Goal: Information Seeking & Learning: Check status

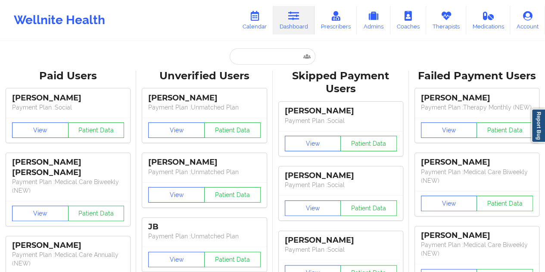
click at [260, 59] on input "text" at bounding box center [272, 56] width 85 height 16
type input "[EMAIL_ADDRESS][DOMAIN_NAME]"
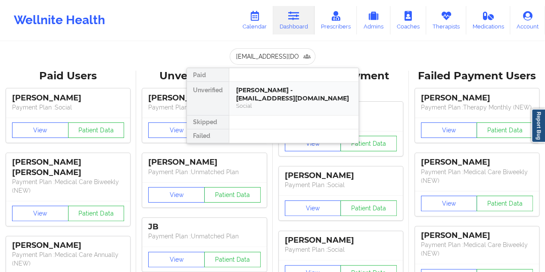
click at [282, 103] on div "Social" at bounding box center [294, 105] width 116 height 7
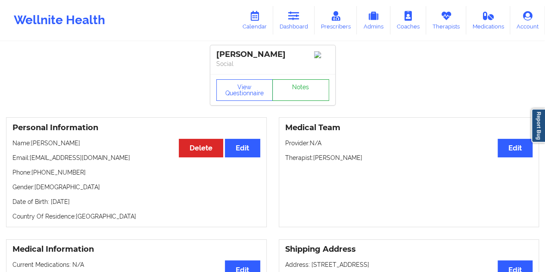
click at [299, 91] on link "Notes" at bounding box center [300, 90] width 57 height 22
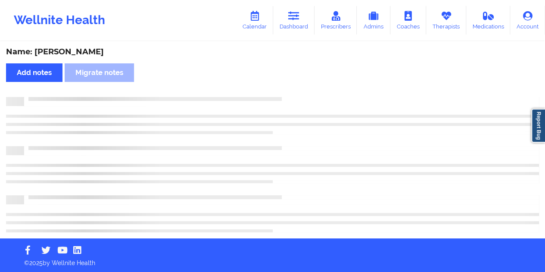
click at [75, 52] on div "Name: [PERSON_NAME]" at bounding box center [272, 52] width 533 height 10
copy div "[PERSON_NAME]"
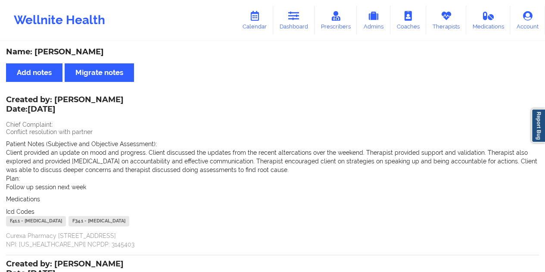
click at [297, 37] on div "Wellnite Health Calendar Dashboard Prescribers Admins Coaches Therapists Medica…" at bounding box center [272, 20] width 545 height 34
drag, startPoint x: 300, startPoint y: 24, endPoint x: 299, endPoint y: 28, distance: 4.6
click at [300, 24] on link "Dashboard" at bounding box center [293, 20] width 41 height 28
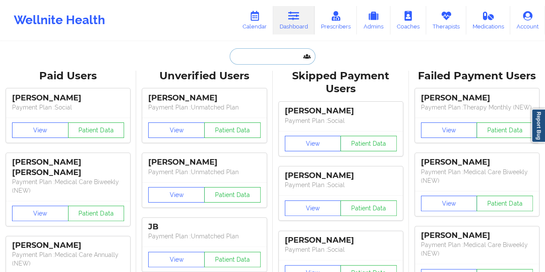
click at [264, 62] on input "text" at bounding box center [272, 56] width 85 height 16
paste input "[PERSON_NAME]"
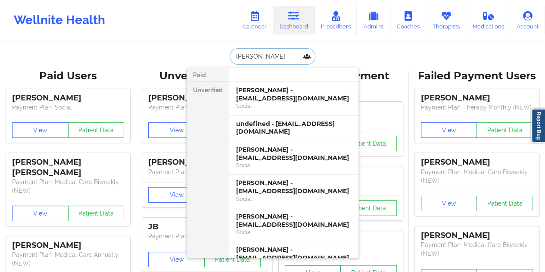
click at [270, 59] on input "[PERSON_NAME]" at bounding box center [272, 56] width 85 height 16
paste input "[EMAIL_ADDRESS][DOMAIN_NAME]"
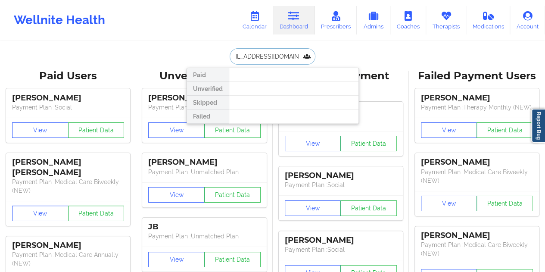
paste input "text"
type input "[EMAIL_ADDRESS][DOMAIN_NAME]"
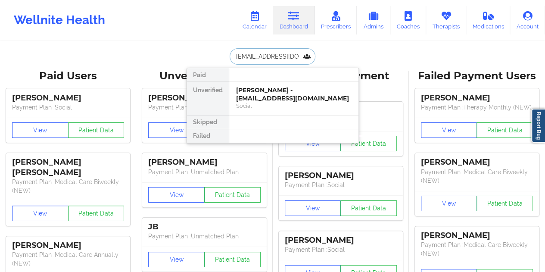
click at [265, 92] on div "[PERSON_NAME] - [EMAIL_ADDRESS][DOMAIN_NAME]" at bounding box center [294, 94] width 116 height 16
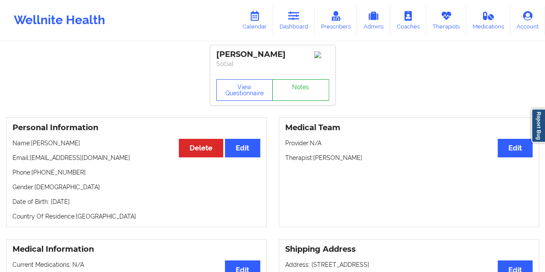
click at [296, 95] on link "Notes" at bounding box center [300, 90] width 57 height 22
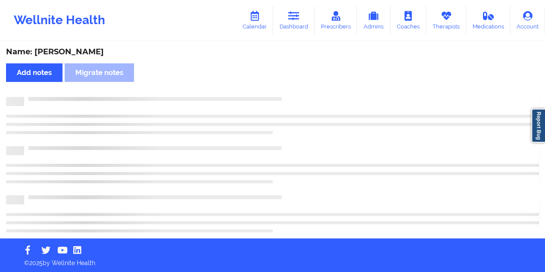
click at [74, 52] on div "Name: [PERSON_NAME]" at bounding box center [272, 52] width 533 height 10
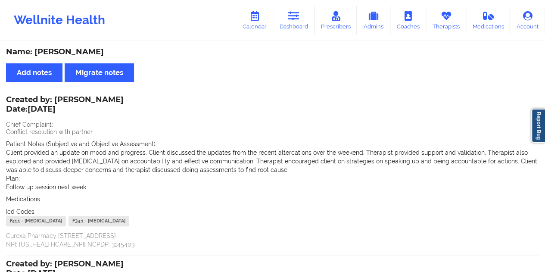
copy div "[PERSON_NAME]"
drag, startPoint x: 295, startPoint y: 27, endPoint x: 293, endPoint y: 37, distance: 10.1
click at [295, 27] on link "Dashboard" at bounding box center [293, 20] width 41 height 28
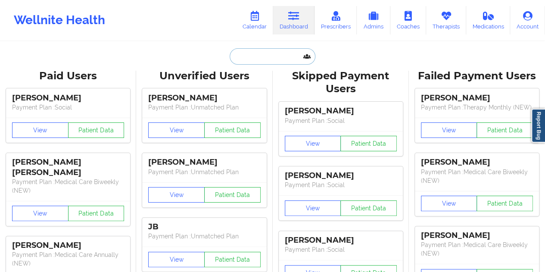
click at [267, 52] on input "text" at bounding box center [272, 56] width 85 height 16
paste input "[EMAIL_ADDRESS][DOMAIN_NAME]"
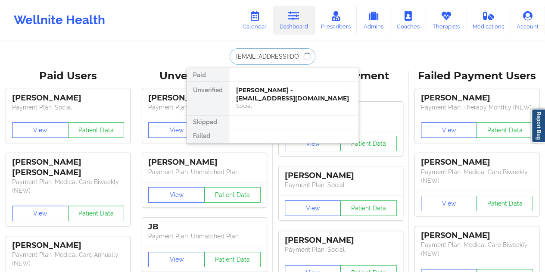
type input "[EMAIL_ADDRESS][DOMAIN_NAME]"
click at [276, 89] on div "[PERSON_NAME] - [PERSON_NAME][EMAIL_ADDRESS][DOMAIN_NAME]" at bounding box center [294, 94] width 116 height 16
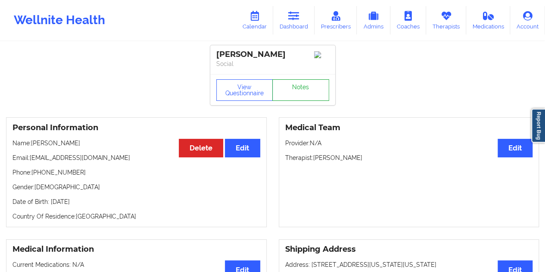
click at [292, 92] on link "Notes" at bounding box center [300, 90] width 57 height 22
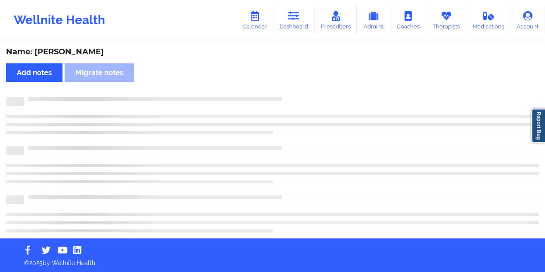
click at [83, 48] on div "Name: [PERSON_NAME]" at bounding box center [272, 52] width 533 height 10
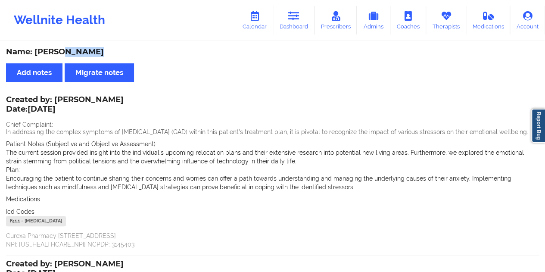
copy div "[PERSON_NAME]"
drag, startPoint x: 290, startPoint y: 14, endPoint x: 294, endPoint y: 21, distance: 8.0
click at [290, 14] on icon at bounding box center [293, 15] width 11 height 9
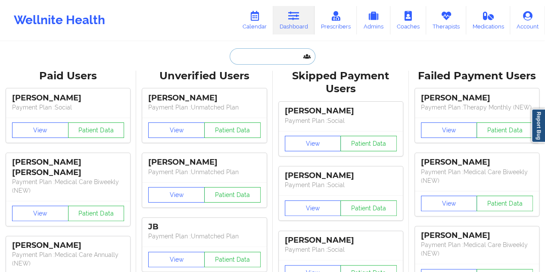
click at [263, 56] on input "text" at bounding box center [272, 56] width 85 height 16
paste input "[EMAIL_ADDRESS][DOMAIN_NAME]"
type input "[EMAIL_ADDRESS][DOMAIN_NAME]"
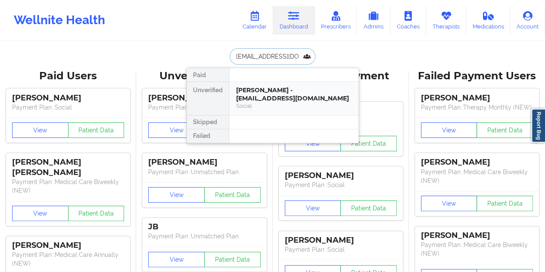
click at [263, 96] on div "[PERSON_NAME] - [EMAIL_ADDRESS][DOMAIN_NAME]" at bounding box center [294, 94] width 116 height 16
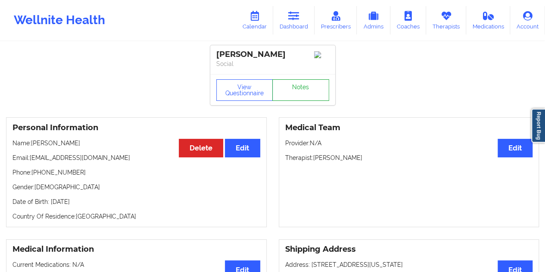
click at [290, 94] on link "Notes" at bounding box center [300, 90] width 57 height 22
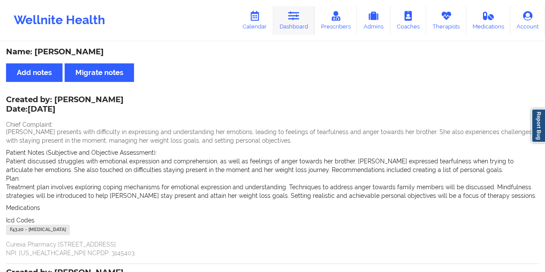
click at [308, 33] on link "Dashboard" at bounding box center [293, 20] width 41 height 28
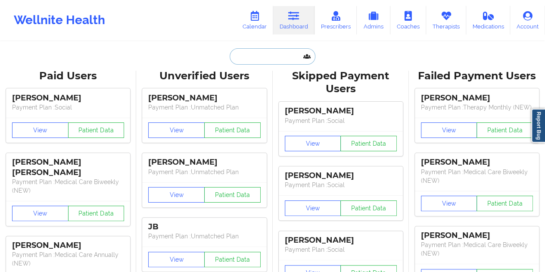
click at [284, 51] on input "text" at bounding box center [272, 56] width 85 height 16
paste input "[EMAIL_ADDRESS][DOMAIN_NAME]"
type input "[EMAIL_ADDRESS][DOMAIN_NAME]"
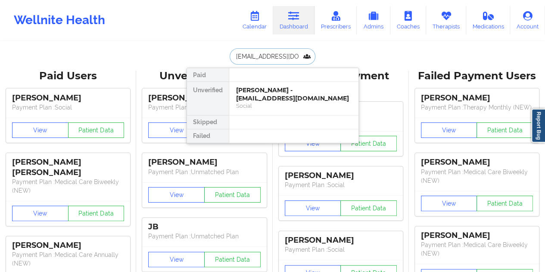
click at [276, 99] on div "[PERSON_NAME] - [EMAIL_ADDRESS][DOMAIN_NAME]" at bounding box center [294, 94] width 116 height 16
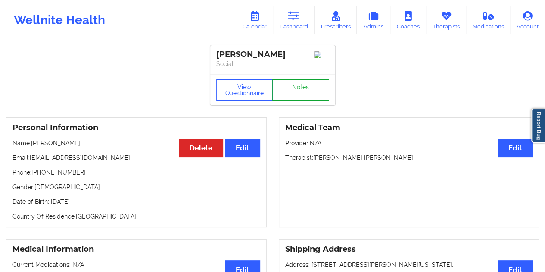
click at [299, 87] on link "Notes" at bounding box center [300, 90] width 57 height 22
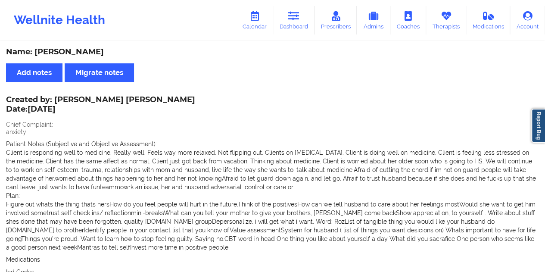
click at [265, 55] on div "Name: [PERSON_NAME]" at bounding box center [272, 52] width 533 height 10
click at [295, 25] on link "Dashboard" at bounding box center [293, 20] width 41 height 28
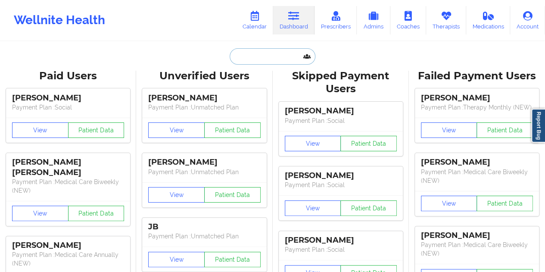
click at [258, 63] on input "text" at bounding box center [272, 56] width 85 height 16
paste input "[EMAIL_ADDRESS][DOMAIN_NAME]"
type input "[EMAIL_ADDRESS][DOMAIN_NAME]"
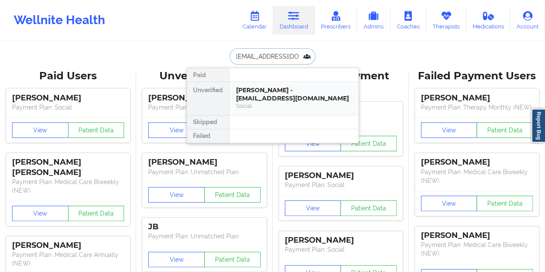
click at [274, 98] on div "[PERSON_NAME] - [EMAIL_ADDRESS][DOMAIN_NAME]" at bounding box center [294, 94] width 116 height 16
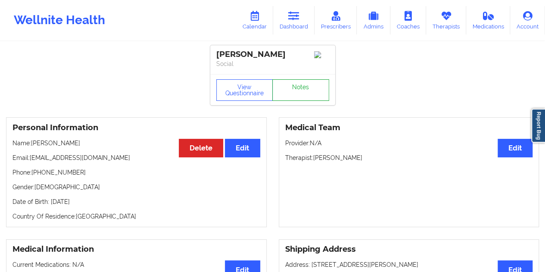
click at [298, 92] on link "Notes" at bounding box center [300, 90] width 57 height 22
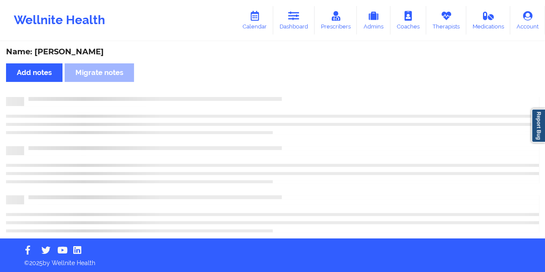
click at [91, 48] on div "Name: [PERSON_NAME]" at bounding box center [272, 52] width 533 height 10
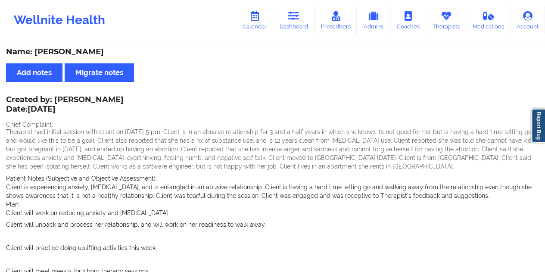
copy div "[PERSON_NAME]"
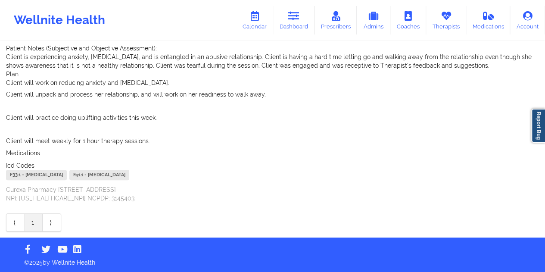
scroll to position [87, 0]
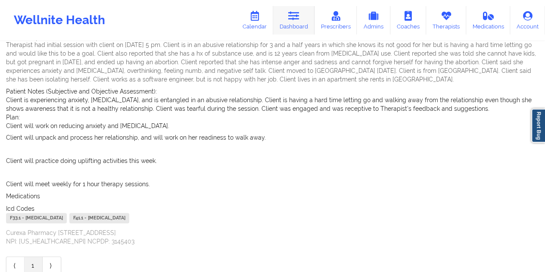
click at [297, 31] on link "Dashboard" at bounding box center [293, 20] width 41 height 28
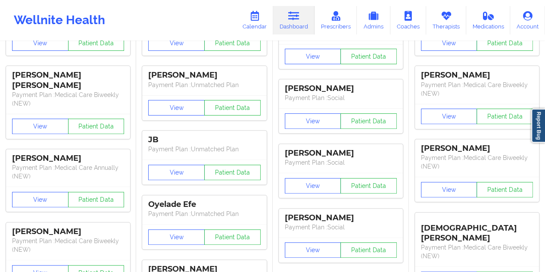
click at [265, 67] on div "[PERSON_NAME] Payment Plan : Unmatched Plan" at bounding box center [204, 80] width 124 height 29
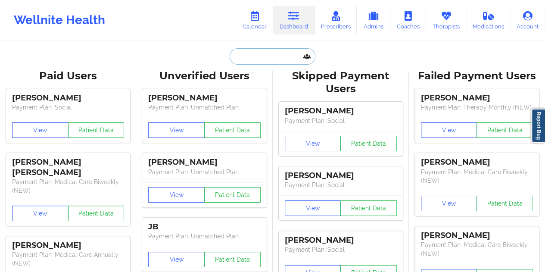
click at [258, 63] on input "text" at bounding box center [272, 56] width 85 height 16
paste input "[EMAIL_ADDRESS][DOMAIN_NAME]"
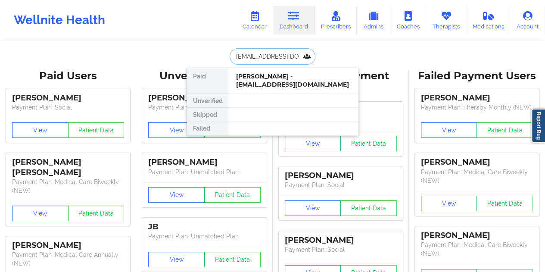
type input "[EMAIL_ADDRESS][DOMAIN_NAME]"
click at [269, 99] on div at bounding box center [294, 101] width 130 height 14
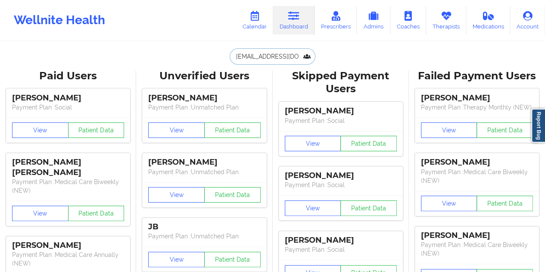
click at [284, 64] on input "[EMAIL_ADDRESS][DOMAIN_NAME]" at bounding box center [272, 56] width 85 height 16
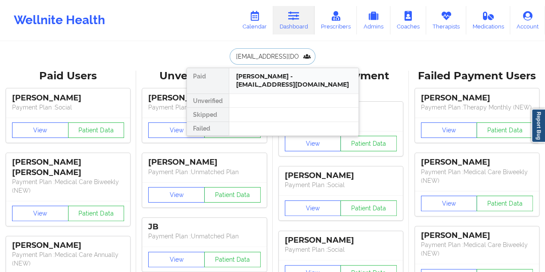
click at [278, 87] on div "[PERSON_NAME] - [EMAIL_ADDRESS][DOMAIN_NAME]" at bounding box center [294, 80] width 116 height 16
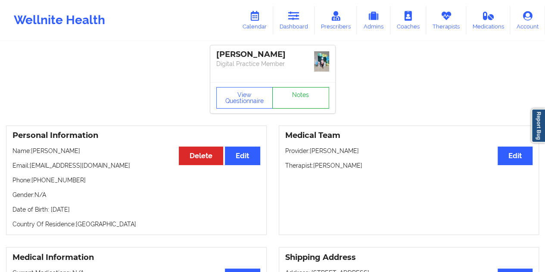
click at [296, 88] on link "Notes" at bounding box center [300, 98] width 57 height 22
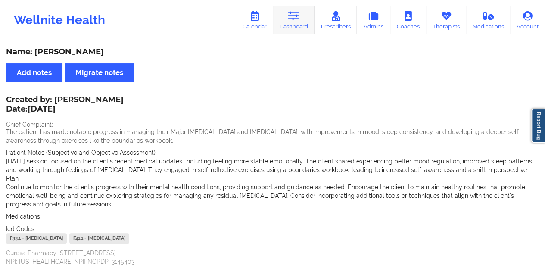
click at [296, 22] on link "Dashboard" at bounding box center [293, 20] width 41 height 28
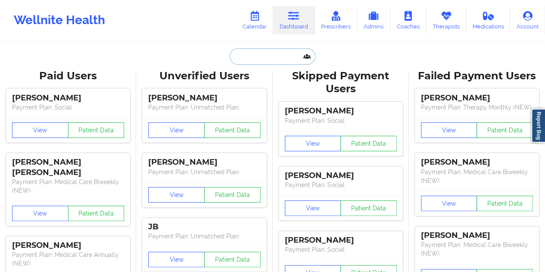
click at [256, 59] on input "text" at bounding box center [272, 56] width 85 height 16
paste input "[PERSON_NAME][EMAIL_ADDRESS][PERSON_NAME][DOMAIN_NAME]"
type input "[PERSON_NAME][EMAIL_ADDRESS][PERSON_NAME][DOMAIN_NAME]"
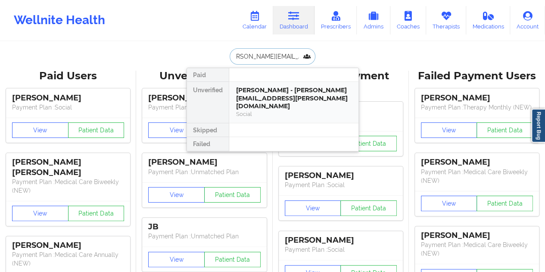
click at [282, 86] on div "[PERSON_NAME] - [PERSON_NAME][EMAIL_ADDRESS][PERSON_NAME][DOMAIN_NAME]" at bounding box center [294, 98] width 116 height 24
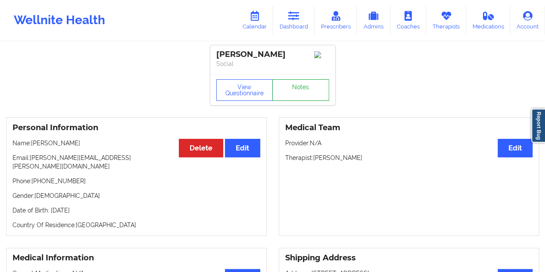
click at [303, 94] on link "Notes" at bounding box center [300, 90] width 57 height 22
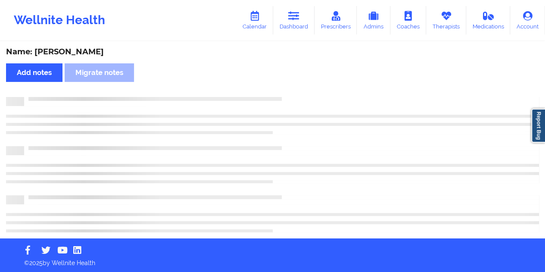
click at [88, 56] on div "Name: [PERSON_NAME]" at bounding box center [272, 52] width 533 height 10
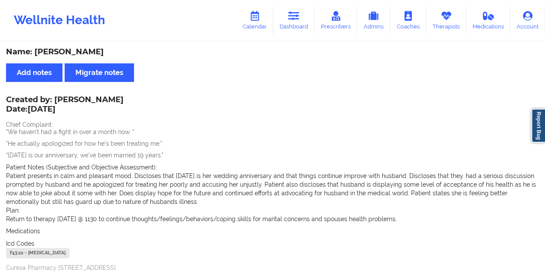
click at [88, 56] on div "Name: [PERSON_NAME]" at bounding box center [272, 52] width 533 height 10
copy div "[PERSON_NAME]"
click at [289, 28] on link "Dashboard" at bounding box center [293, 20] width 41 height 28
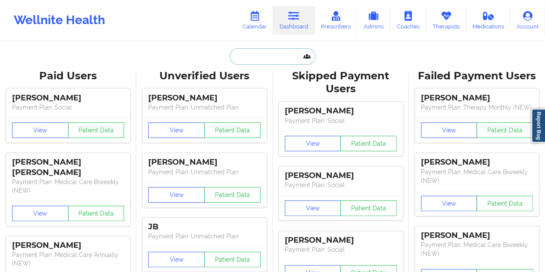
click at [265, 53] on input "text" at bounding box center [272, 56] width 85 height 16
paste input "[EMAIL_ADDRESS][DOMAIN_NAME]"
type input "[EMAIL_ADDRESS][DOMAIN_NAME]"
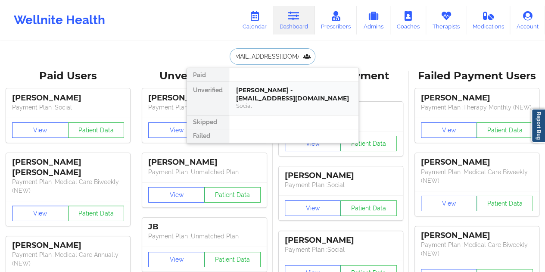
click at [260, 93] on div "[PERSON_NAME] - [EMAIL_ADDRESS][DOMAIN_NAME]" at bounding box center [294, 94] width 116 height 16
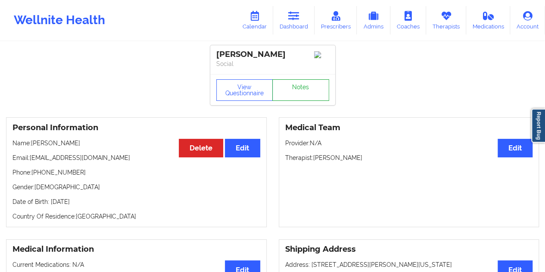
click at [294, 97] on link "Notes" at bounding box center [300, 90] width 57 height 22
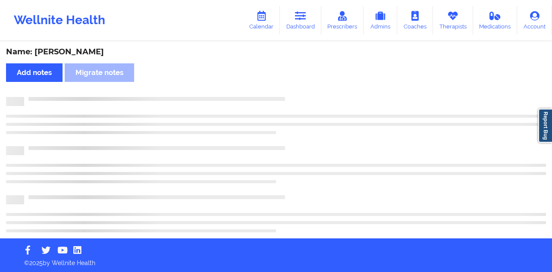
click at [91, 54] on div "Name: [PERSON_NAME]" at bounding box center [276, 52] width 540 height 10
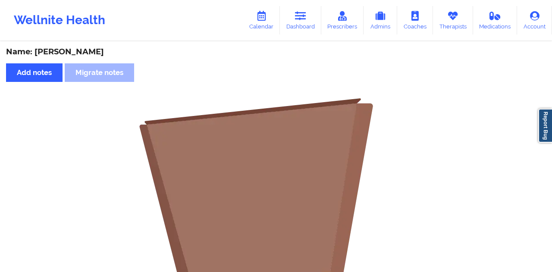
click at [91, 54] on div "Name: [PERSON_NAME]" at bounding box center [276, 52] width 540 height 10
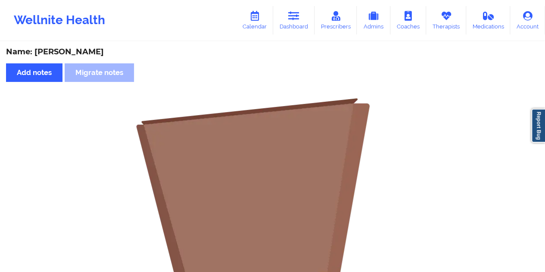
copy div "[PERSON_NAME]"
click at [304, 25] on link "Dashboard" at bounding box center [293, 20] width 41 height 28
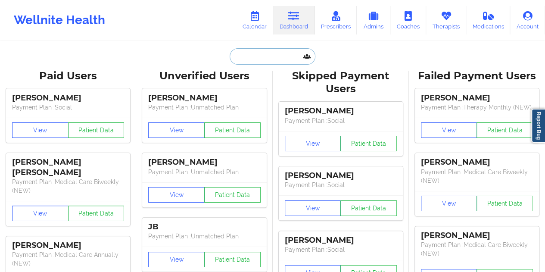
click at [252, 56] on input "text" at bounding box center [272, 56] width 85 height 16
paste input "[EMAIL_ADDRESS][DOMAIN_NAME]"
type input "[EMAIL_ADDRESS][DOMAIN_NAME]"
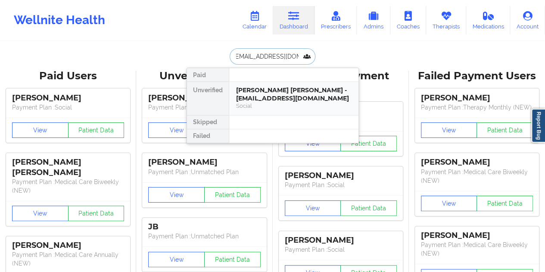
click at [257, 88] on div "[PERSON_NAME] [PERSON_NAME] - [EMAIL_ADDRESS][DOMAIN_NAME]" at bounding box center [294, 94] width 116 height 16
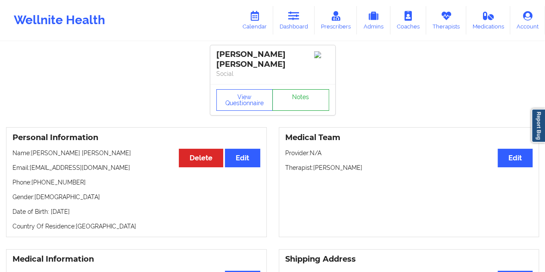
click at [294, 91] on link "Notes" at bounding box center [300, 100] width 57 height 22
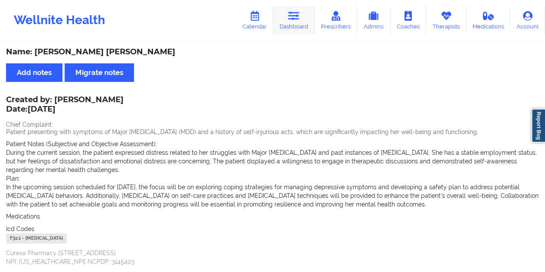
click at [296, 18] on icon at bounding box center [293, 15] width 11 height 9
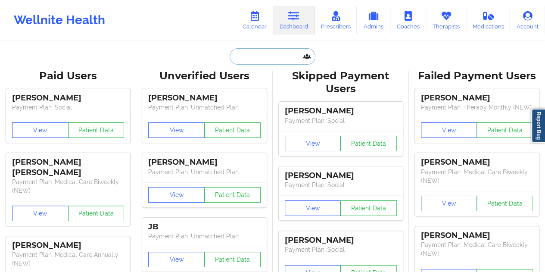
click at [258, 58] on input "text" at bounding box center [272, 56] width 85 height 16
paste input "[EMAIL_ADDRESS][DOMAIN_NAME]"
type input "[EMAIL_ADDRESS][DOMAIN_NAME]"
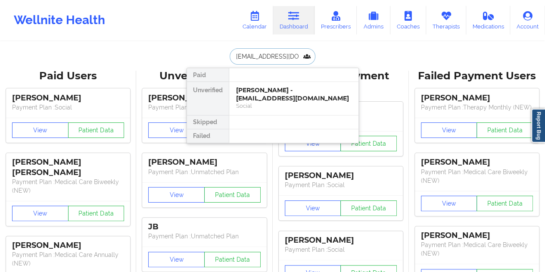
click at [281, 95] on div "[PERSON_NAME] - [EMAIL_ADDRESS][DOMAIN_NAME]" at bounding box center [294, 94] width 116 height 16
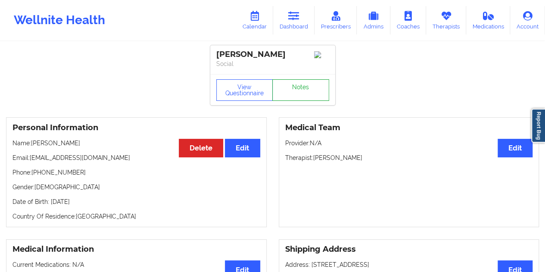
click at [297, 91] on link "Notes" at bounding box center [300, 90] width 57 height 22
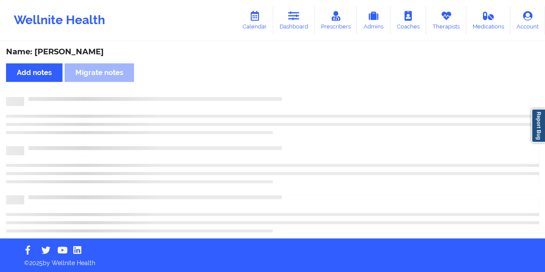
click at [84, 52] on div "Name: [PERSON_NAME]" at bounding box center [272, 52] width 533 height 10
copy div "Lesny"
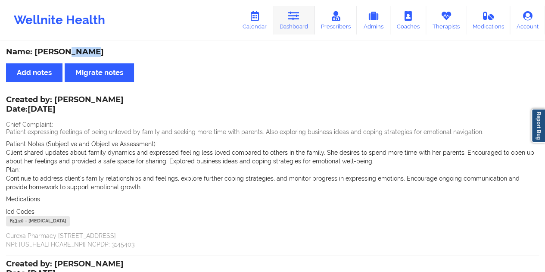
click at [302, 19] on link "Dashboard" at bounding box center [293, 20] width 41 height 28
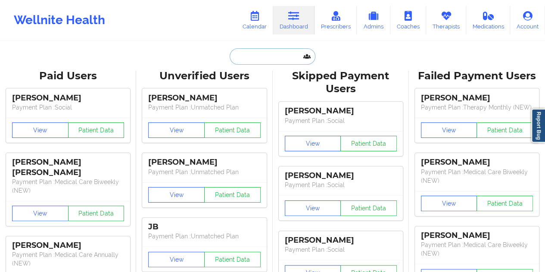
click at [254, 62] on input "text" at bounding box center [272, 56] width 85 height 16
paste input "[EMAIL_ADDRESS][DOMAIN_NAME]"
type input "[EMAIL_ADDRESS][DOMAIN_NAME]"
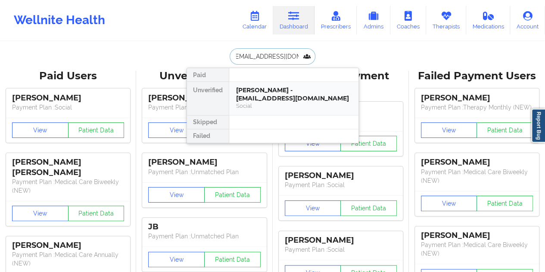
click at [262, 96] on div "[PERSON_NAME] - [EMAIL_ADDRESS][DOMAIN_NAME]" at bounding box center [294, 94] width 116 height 16
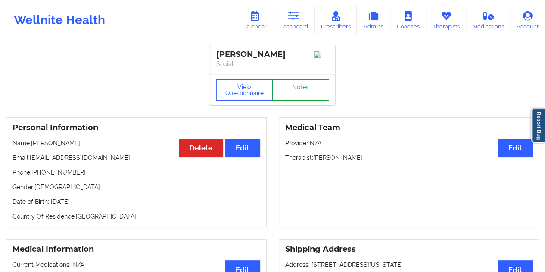
click at [292, 92] on link "Notes" at bounding box center [300, 90] width 57 height 22
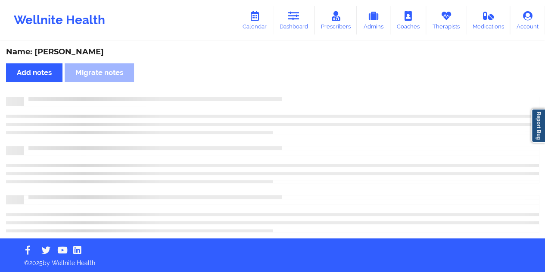
click at [84, 53] on div "Name: [PERSON_NAME]" at bounding box center [272, 52] width 533 height 10
copy div "[PERSON_NAME]"
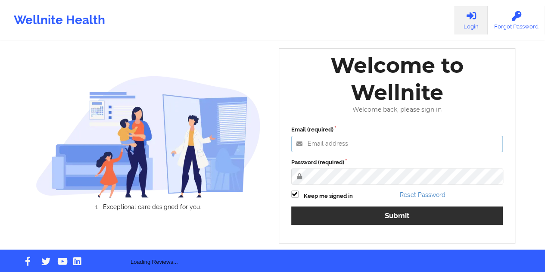
type input "[EMAIL_ADDRESS][DOMAIN_NAME]"
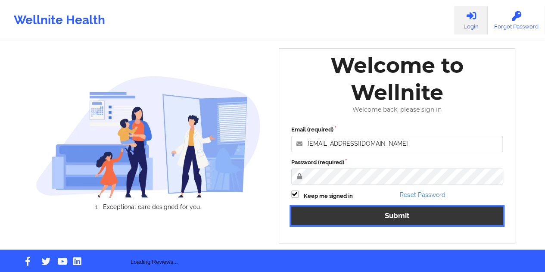
click at [379, 211] on button "Submit" at bounding box center [397, 215] width 212 height 19
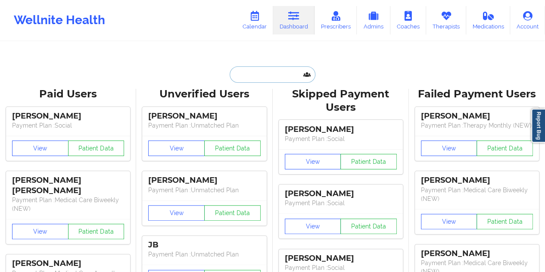
click at [284, 66] on input "text" at bounding box center [272, 74] width 85 height 16
paste input "[EMAIL_ADDRESS][DOMAIN_NAME]"
type input "[EMAIL_ADDRESS][DOMAIN_NAME]"
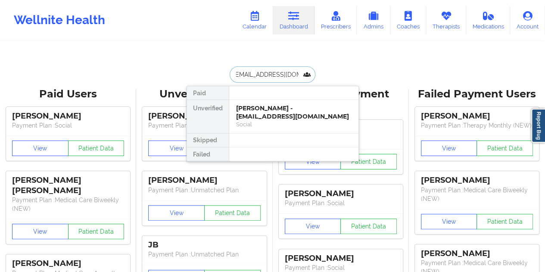
click at [270, 104] on div "[PERSON_NAME] - [EMAIL_ADDRESS][DOMAIN_NAME]" at bounding box center [294, 112] width 116 height 16
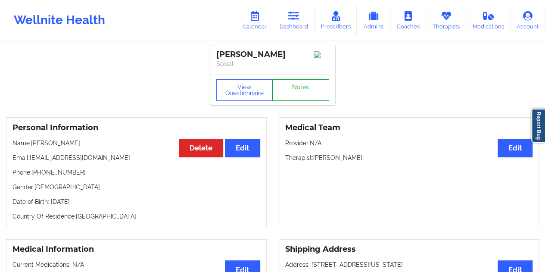
click at [305, 86] on link "Notes" at bounding box center [300, 90] width 57 height 22
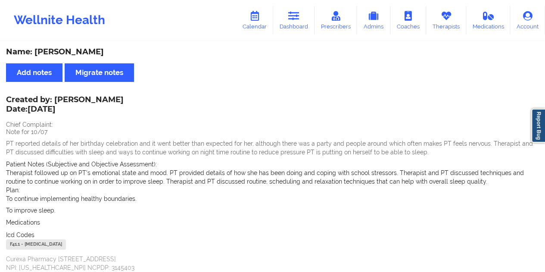
click at [87, 51] on div "Name: [PERSON_NAME]" at bounding box center [272, 52] width 533 height 10
copy div "[PERSON_NAME]"
click at [298, 18] on icon at bounding box center [293, 15] width 11 height 9
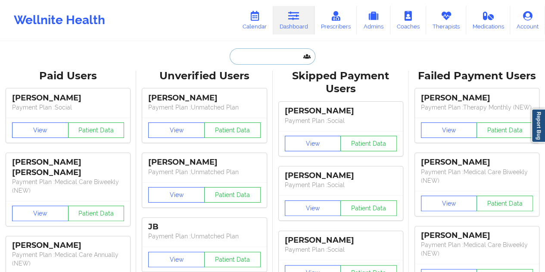
click at [259, 52] on input "text" at bounding box center [272, 56] width 85 height 16
paste input "[EMAIL_ADDRESS][DOMAIN_NAME]"
type input "[EMAIL_ADDRESS][DOMAIN_NAME]"
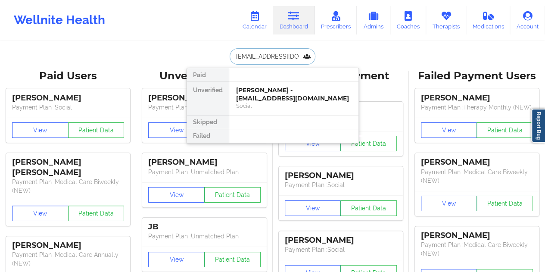
click at [278, 97] on div "Chad Dorsett - cdorsett74@gmail.com" at bounding box center [294, 94] width 116 height 16
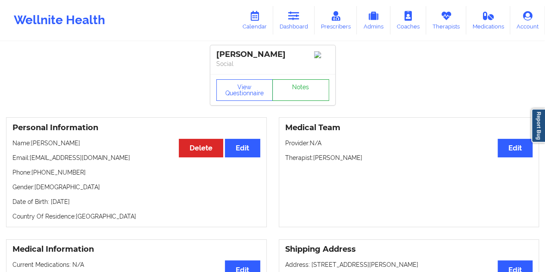
click at [306, 99] on link "Notes" at bounding box center [300, 90] width 57 height 22
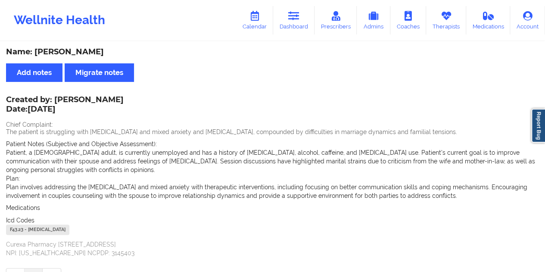
click at [78, 51] on div "Name: Chad Dorsett" at bounding box center [272, 52] width 533 height 10
copy div "Dorsett"
click at [294, 25] on link "Dashboard" at bounding box center [293, 20] width 41 height 28
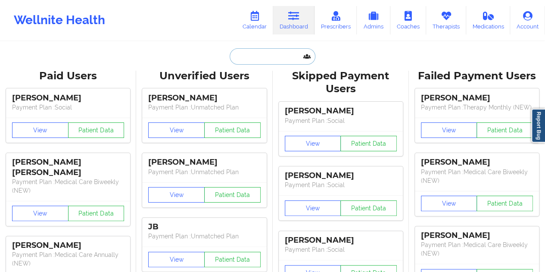
click at [253, 52] on input "text" at bounding box center [272, 56] width 85 height 16
paste input "chriskramer100@gmail.com"
type input "chriskramer100@gmail.com"
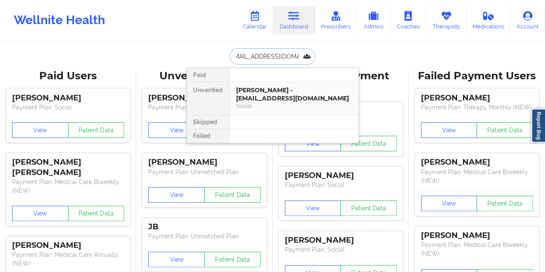
click at [269, 98] on div "CHRISTOPHER KRAMER - chriskramer100@gmail.com" at bounding box center [294, 94] width 116 height 16
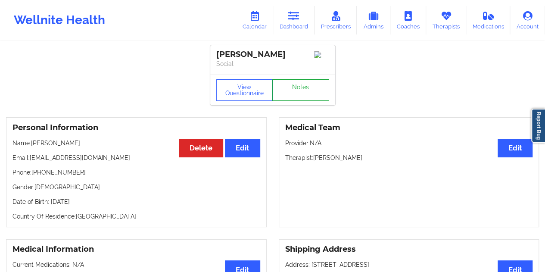
click at [294, 89] on link "Notes" at bounding box center [300, 90] width 57 height 22
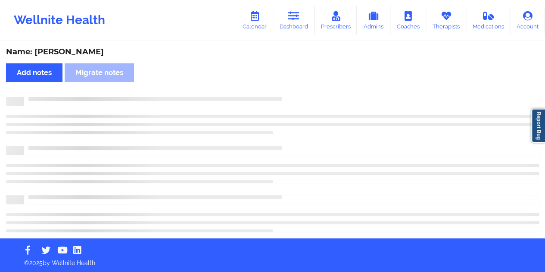
click at [105, 51] on div "Name: CHRISTOPHER KRAMER" at bounding box center [272, 52] width 533 height 10
click at [106, 51] on div "Name: CHRISTOPHER KRAMER" at bounding box center [272, 52] width 533 height 10
click at [116, 50] on div "Name: CHRISTOPHER KRAMER" at bounding box center [272, 52] width 533 height 10
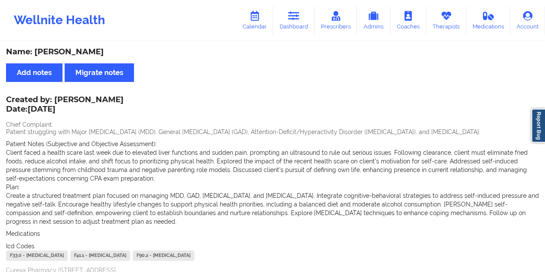
click at [116, 50] on div "Name: CHRISTOPHER KRAMER" at bounding box center [272, 52] width 533 height 10
copy div "KRAMER"
click at [300, 28] on link "Dashboard" at bounding box center [293, 20] width 41 height 28
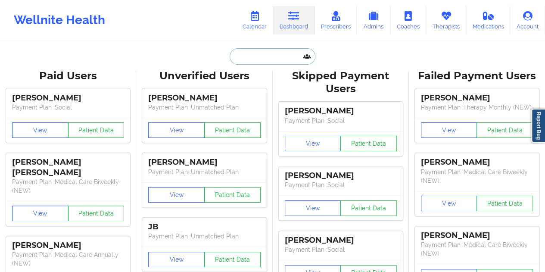
click at [248, 59] on input "text" at bounding box center [272, 56] width 85 height 16
paste input "christy.withgott@gmail.com"
type input "christy.withgott@gmail.com"
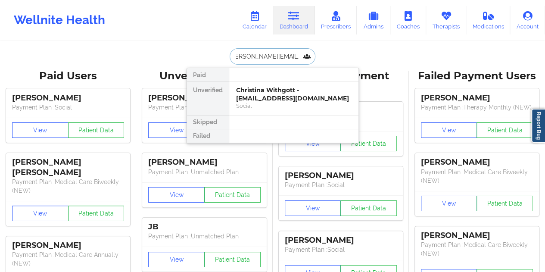
click at [288, 102] on div "Social" at bounding box center [294, 105] width 116 height 7
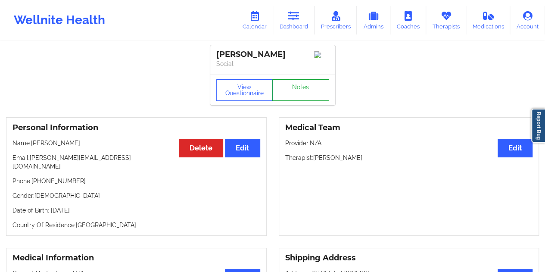
click at [297, 95] on link "Notes" at bounding box center [300, 90] width 57 height 22
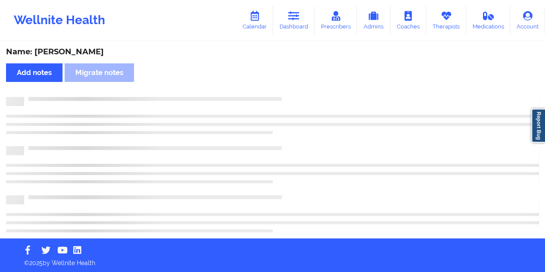
click at [90, 51] on div "Name: Christina Withgott" at bounding box center [272, 52] width 533 height 10
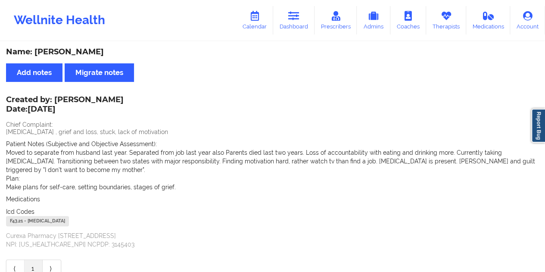
click at [90, 51] on div "Name: Christina Withgott" at bounding box center [272, 52] width 533 height 10
copy div "Withgott"
drag, startPoint x: 298, startPoint y: 17, endPoint x: 297, endPoint y: 40, distance: 23.3
click at [298, 17] on icon at bounding box center [293, 15] width 11 height 9
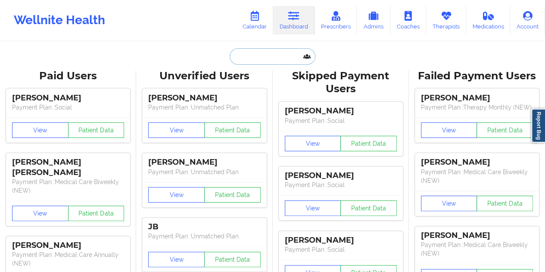
click at [273, 57] on input "text" at bounding box center [272, 56] width 85 height 16
paste input "classen97@hotmail.com"
type input "classen97@hotmail.com"
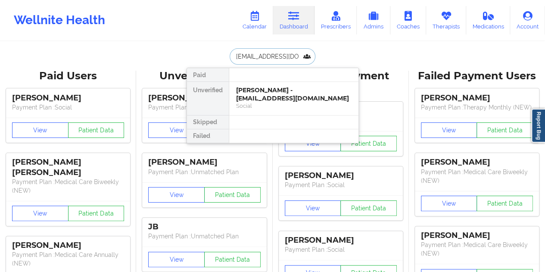
click at [267, 97] on div "Rachelle Classen - classen97@hotmail.com" at bounding box center [294, 94] width 116 height 16
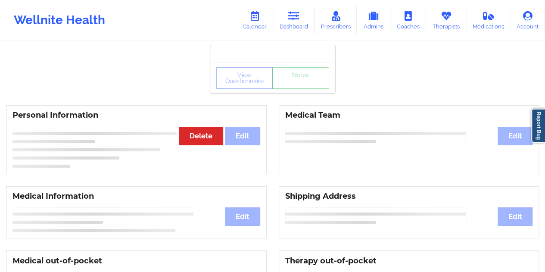
click at [297, 92] on div "View Questionnaire Notes" at bounding box center [272, 77] width 125 height 31
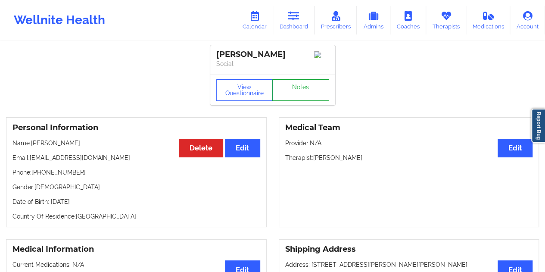
click at [297, 92] on link "Notes" at bounding box center [300, 90] width 57 height 22
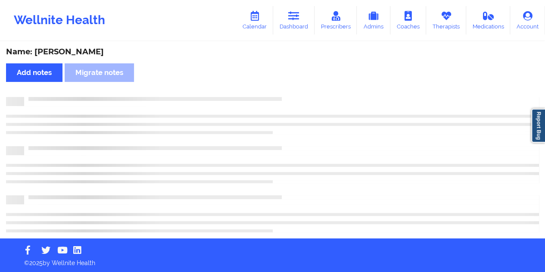
click at [85, 55] on div "Name: Rachelle Classen" at bounding box center [272, 52] width 533 height 10
copy div "Classen"
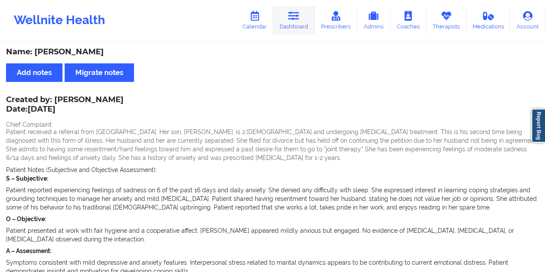
click at [304, 21] on link "Dashboard" at bounding box center [293, 20] width 41 height 28
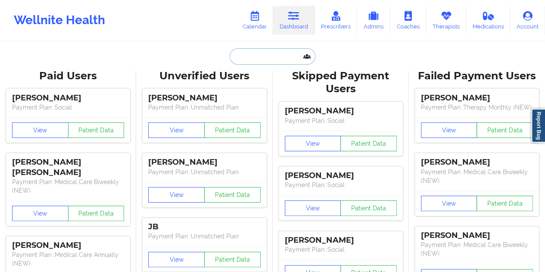
click at [270, 53] on input "text" at bounding box center [272, 56] width 85 height 16
paste input "claudiabarrios813@gmail.com"
type input "claudiabarrios813@gmail.com"
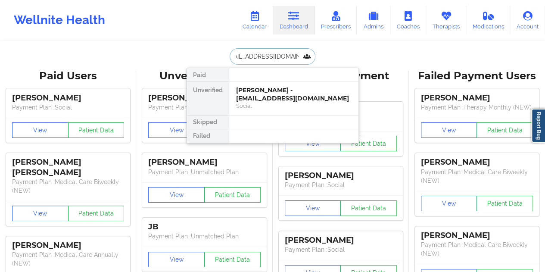
click at [278, 101] on div "Claudia Barrios - claudiabarrios813@gmail.com" at bounding box center [294, 94] width 116 height 16
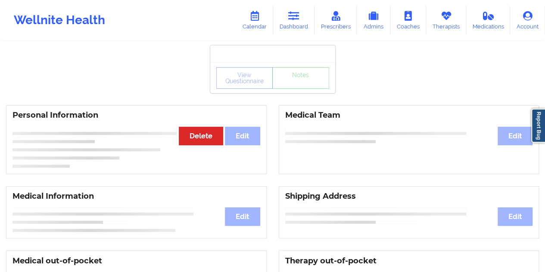
click at [294, 92] on div "View Questionnaire Notes" at bounding box center [272, 77] width 125 height 31
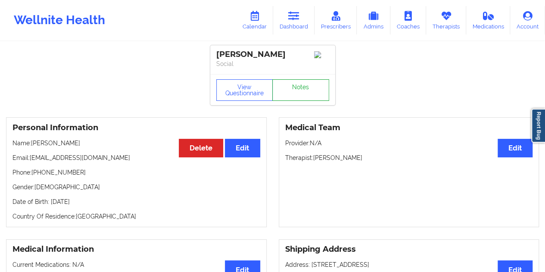
click at [294, 92] on link "Notes" at bounding box center [300, 90] width 57 height 22
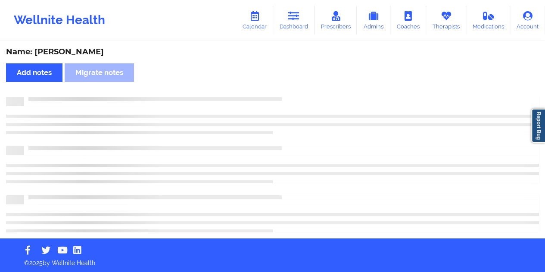
click at [91, 50] on div "Name: Claudia Barrios" at bounding box center [272, 52] width 533 height 10
copy div "Barrios"
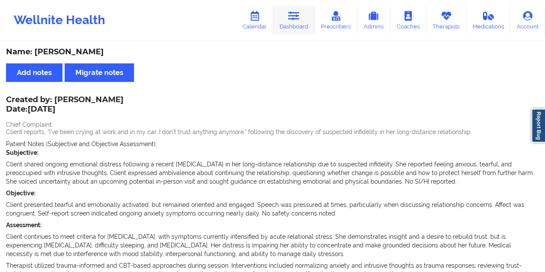
click at [300, 20] on icon at bounding box center [293, 15] width 11 height 9
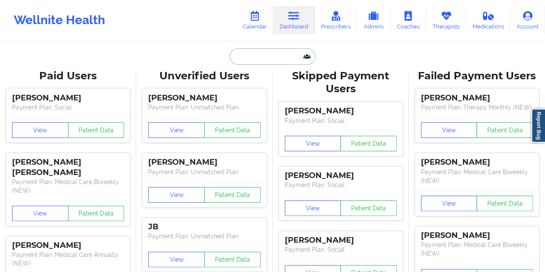
click at [268, 50] on input "text" at bounding box center [272, 56] width 85 height 16
paste input "collenmoore7@gmail.com"
type input "collenmoore7@gmail.com"
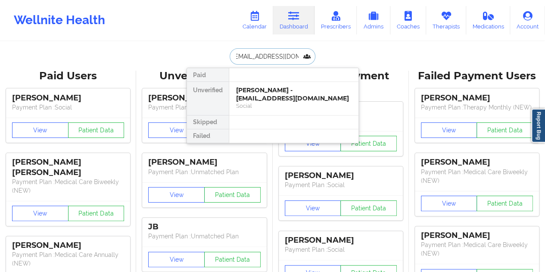
click at [279, 99] on div "Colleen Moore - collenmoore7@gmail.com" at bounding box center [294, 94] width 116 height 16
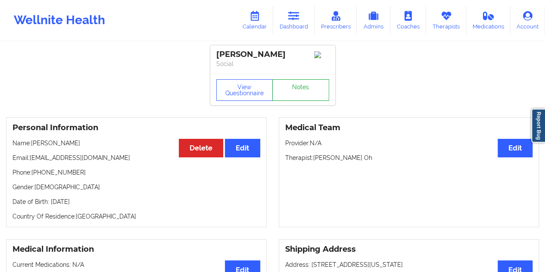
click at [297, 92] on link "Notes" at bounding box center [300, 90] width 57 height 22
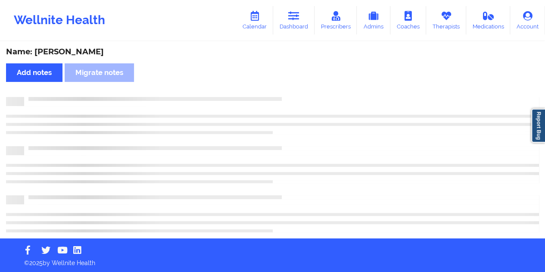
click at [75, 47] on div "Name: Colleen Moore" at bounding box center [272, 52] width 533 height 10
click at [76, 49] on div "Name: Colleen Moore" at bounding box center [272, 52] width 533 height 10
click at [77, 50] on div "Name: Colleen Moore" at bounding box center [272, 52] width 533 height 10
copy div "Moore"
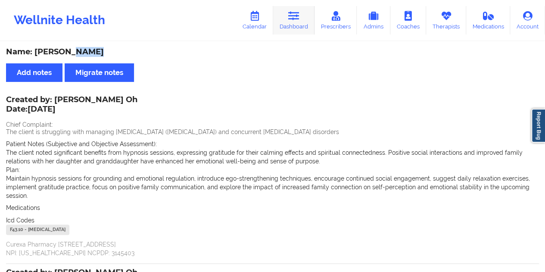
click at [306, 28] on link "Dashboard" at bounding box center [293, 20] width 41 height 28
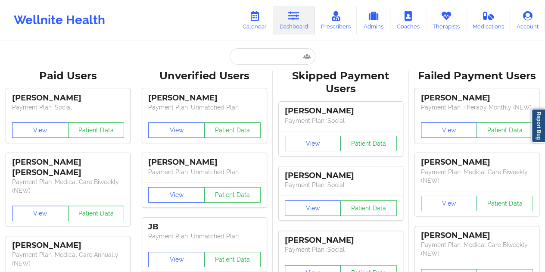
click at [270, 58] on input "text" at bounding box center [272, 56] width 85 height 16
paste input "dandelionadeline@gmail.com"
type input "dandelionadeline@gmail.com"
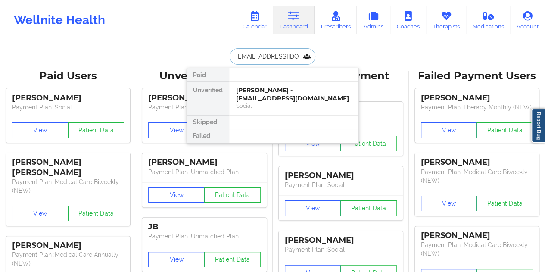
scroll to position [0, 13]
click at [277, 98] on div "Selena Adelle Fester - dandelionadeline@gmail.com" at bounding box center [294, 94] width 116 height 16
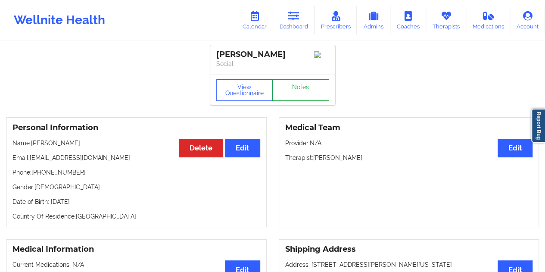
click at [295, 94] on link "Notes" at bounding box center [300, 90] width 57 height 22
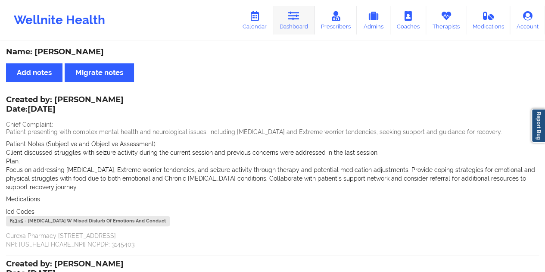
click at [295, 28] on link "Dashboard" at bounding box center [293, 20] width 41 height 28
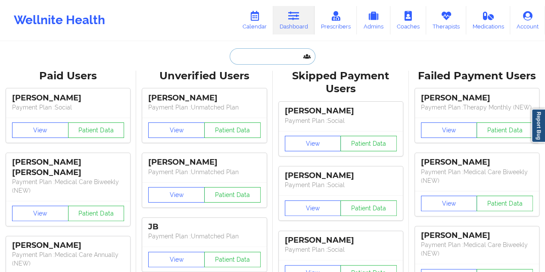
click at [272, 56] on input "text" at bounding box center [272, 56] width 85 height 16
paste input "dangp90@outlook.com"
type input "dangp90@outlook.com"
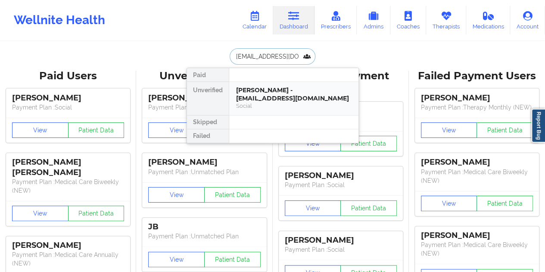
click at [268, 105] on div "Social" at bounding box center [294, 105] width 116 height 7
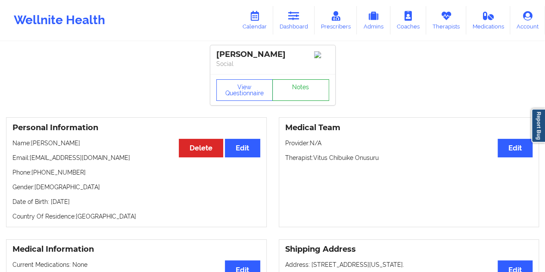
click at [307, 95] on link "Notes" at bounding box center [300, 90] width 57 height 22
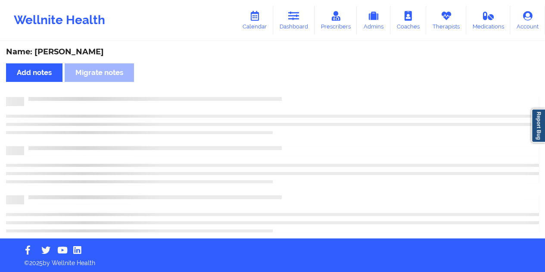
click at [78, 55] on div "Name: Philip DAngelo" at bounding box center [272, 52] width 533 height 10
copy div "DAngelo"
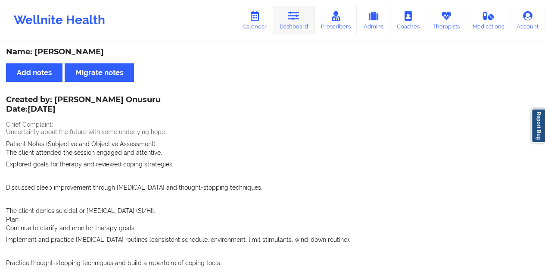
click at [300, 28] on link "Dashboard" at bounding box center [293, 20] width 41 height 28
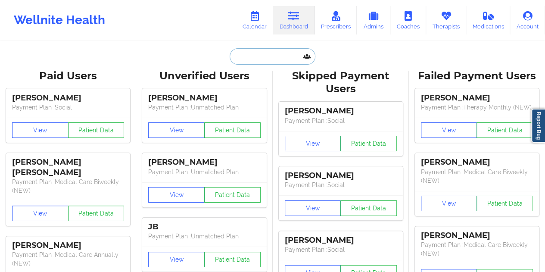
click at [254, 60] on input "text" at bounding box center [272, 56] width 85 height 16
paste input "danielplajeunesse@gmail.com"
type input "danielplajeunesse@gmail.com"
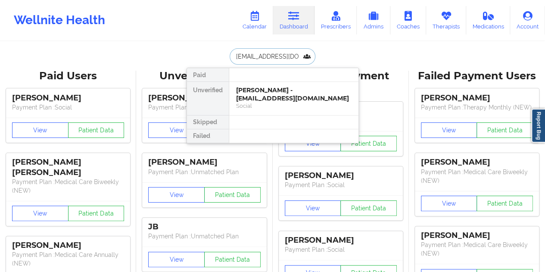
scroll to position [0, 16]
click at [260, 97] on div "DANIEL LAJEUNESSE - danielplajeunesse@gmail.com" at bounding box center [294, 94] width 116 height 16
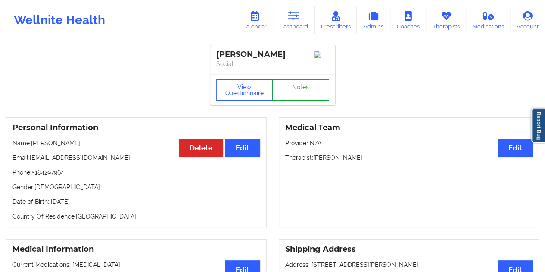
click at [294, 96] on link "Notes" at bounding box center [300, 90] width 57 height 22
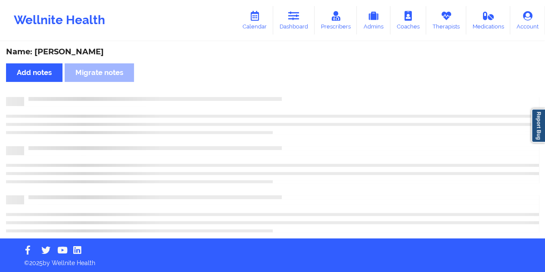
click at [95, 50] on div "Name: DANIEL LAJEUNESSE" at bounding box center [272, 52] width 533 height 10
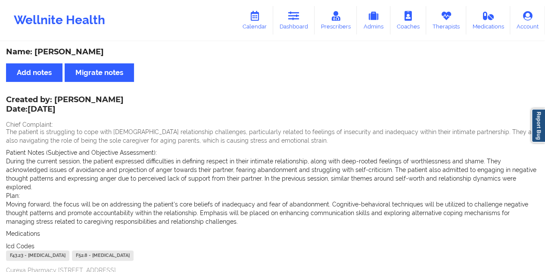
copy div "LAJEUNESSE"
click at [300, 25] on link "Dashboard" at bounding box center [293, 20] width 41 height 28
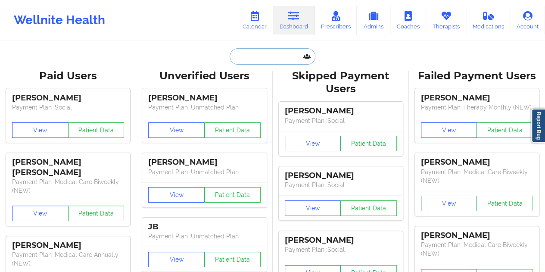
click at [257, 56] on input "text" at bounding box center [272, 56] width 85 height 16
paste input "davidnanci@gmail.com"
type input "davidnanci@gmail.com"
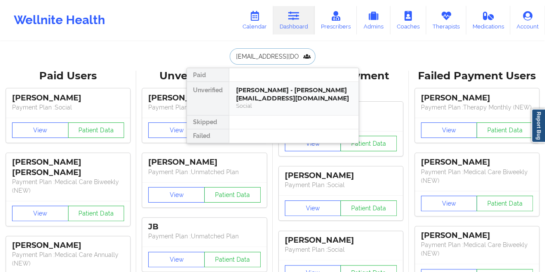
click at [267, 100] on div "Nanci David - davidnanci@gmail.com" at bounding box center [294, 94] width 116 height 16
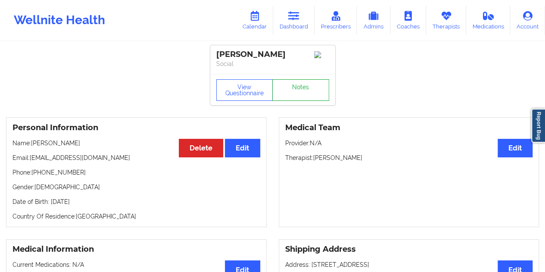
click at [300, 100] on link "Notes" at bounding box center [300, 90] width 57 height 22
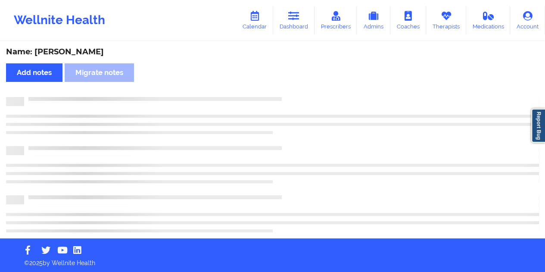
click at [73, 53] on div "Name: Nanci David" at bounding box center [272, 52] width 533 height 10
copy div "David"
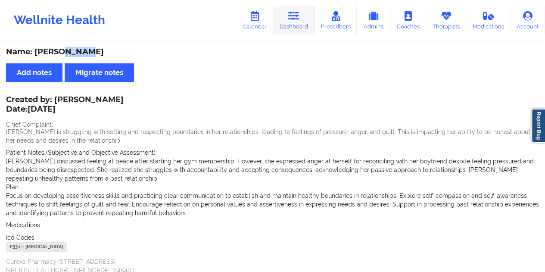
click at [303, 24] on link "Dashboard" at bounding box center [293, 20] width 41 height 28
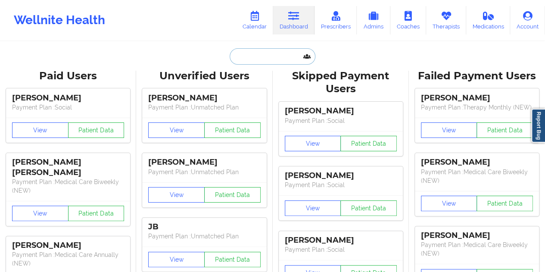
click at [261, 52] on input "text" at bounding box center [272, 56] width 85 height 16
paste input "dewalton05@gmail.com"
type input "dewalton05@gmail.com"
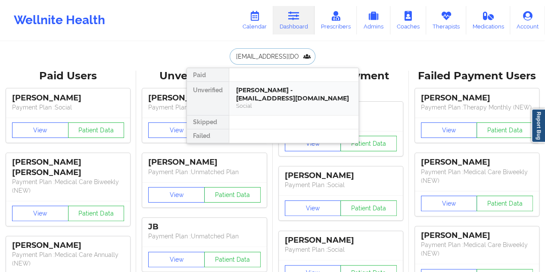
click at [271, 102] on div "Social" at bounding box center [294, 105] width 116 height 7
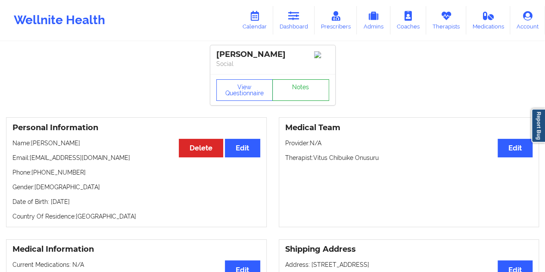
click at [294, 92] on link "Notes" at bounding box center [300, 90] width 57 height 22
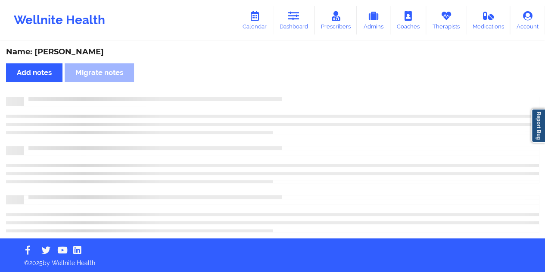
click at [87, 53] on div "Name: DEWAYNE WALTON" at bounding box center [272, 52] width 533 height 10
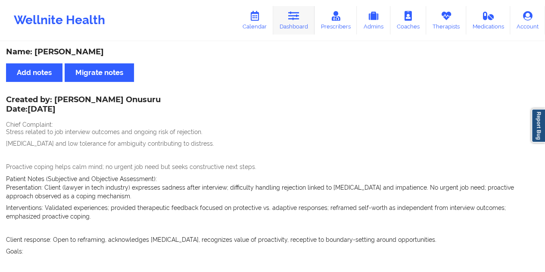
click at [301, 34] on link "Dashboard" at bounding box center [293, 20] width 41 height 28
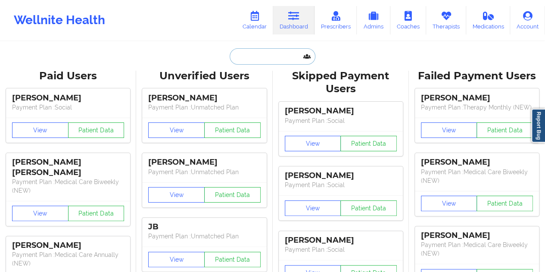
click at [267, 54] on input "text" at bounding box center [272, 56] width 85 height 16
paste input "dhill9871@gmail.com"
type input "dhill9871@gmail.com"
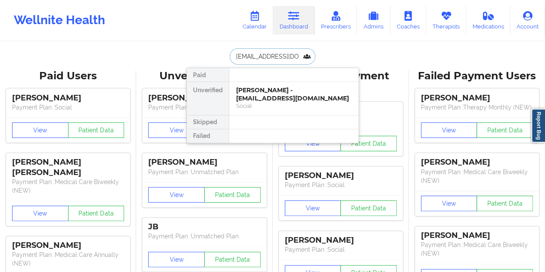
click at [278, 101] on div "Christopher Kaiser - dhill9871@gmail.com" at bounding box center [294, 94] width 116 height 16
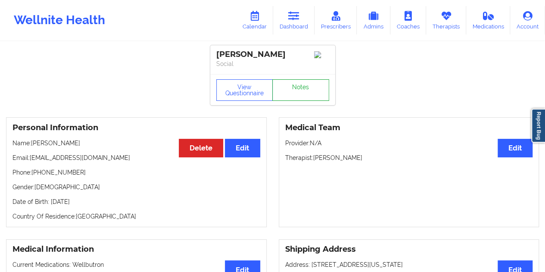
click at [296, 100] on link "Notes" at bounding box center [300, 90] width 57 height 22
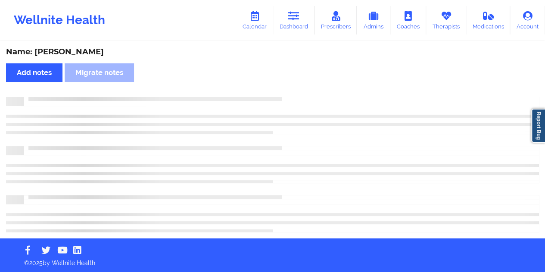
click at [91, 53] on div "Name: Christopher Kaiser" at bounding box center [272, 52] width 533 height 10
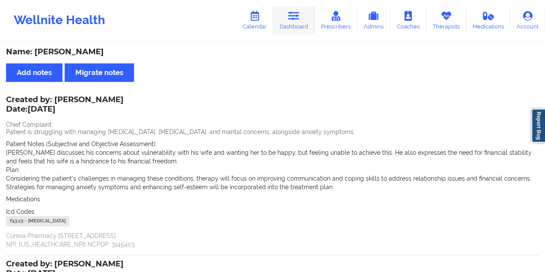
click at [296, 23] on link "Dashboard" at bounding box center [293, 20] width 41 height 28
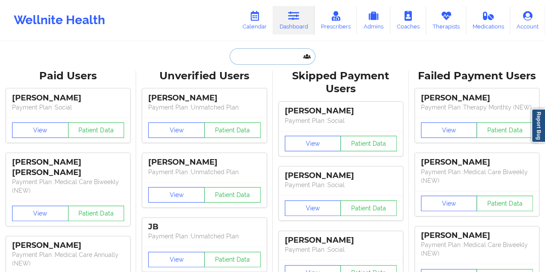
click at [261, 56] on input "text" at bounding box center [272, 56] width 85 height 16
paste input "dniemira91@gmail.com"
type input "dniemira91@gmail.com"
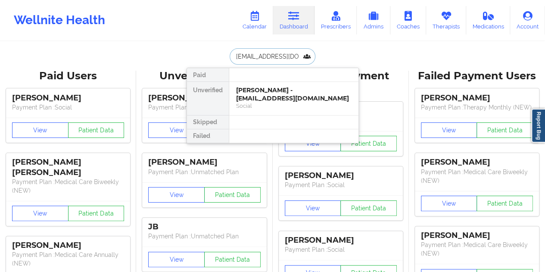
click at [264, 95] on div "Dorothy Niemira - dniemira91@gmail.com" at bounding box center [294, 94] width 116 height 16
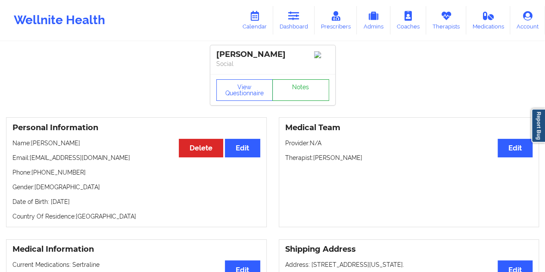
click at [301, 91] on link "Notes" at bounding box center [300, 90] width 57 height 22
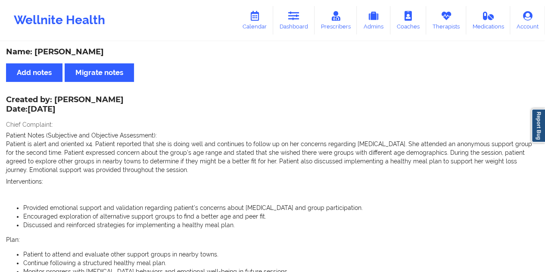
click at [92, 48] on div "Name: Dorothy Niemira" at bounding box center [272, 52] width 533 height 10
click at [297, 23] on link "Dashboard" at bounding box center [293, 20] width 41 height 28
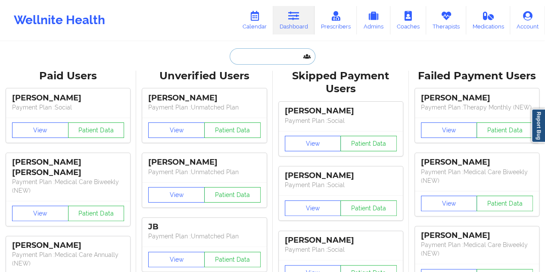
click at [255, 60] on input "text" at bounding box center [272, 56] width 85 height 16
paste input "dones316@gmail.com"
type input "dones316@gmail.com"
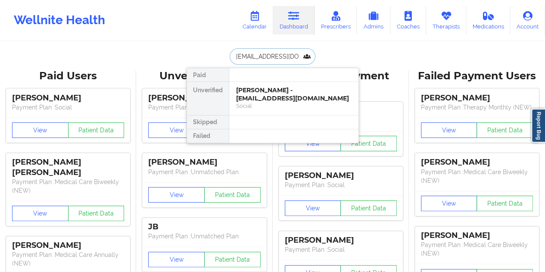
click at [270, 102] on div "Social" at bounding box center [294, 105] width 116 height 7
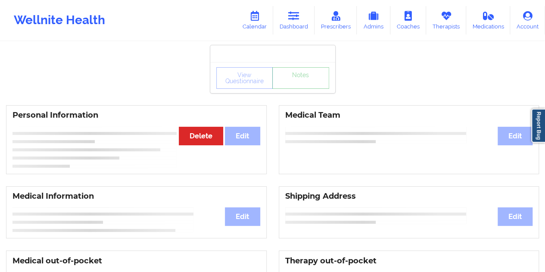
click at [294, 89] on link "Notes" at bounding box center [300, 78] width 57 height 22
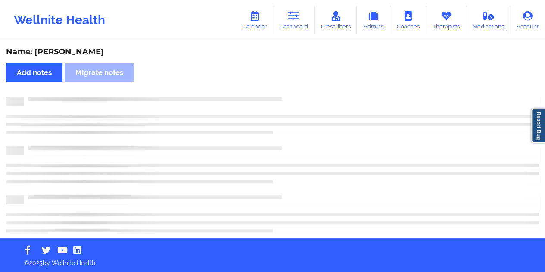
click at [71, 53] on div "Name: Pedro Dones" at bounding box center [272, 52] width 533 height 10
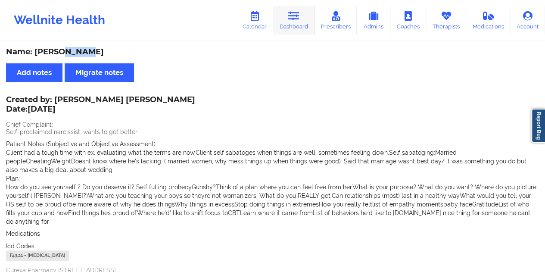
click at [297, 22] on link "Dashboard" at bounding box center [293, 20] width 41 height 28
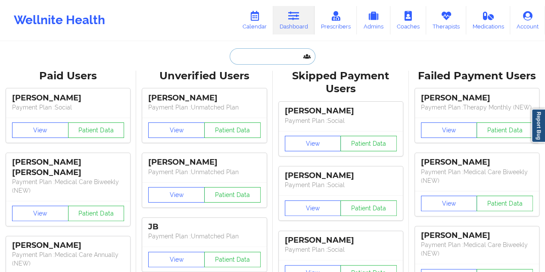
click at [251, 55] on input "text" at bounding box center [272, 56] width 85 height 16
paste input "duganstacy@gmail.com"
type input "duganstacy@gmail.com"
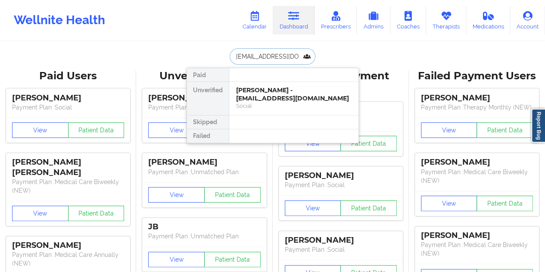
click at [276, 99] on div "Stacy Rowan - duganstacy@gmail.com" at bounding box center [294, 94] width 116 height 16
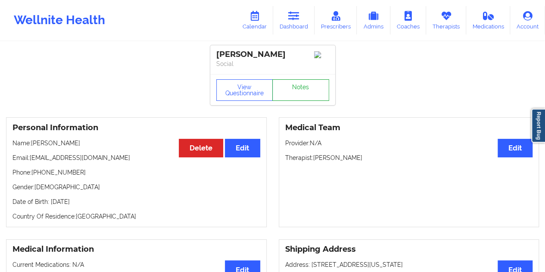
click at [290, 96] on link "Notes" at bounding box center [300, 90] width 57 height 22
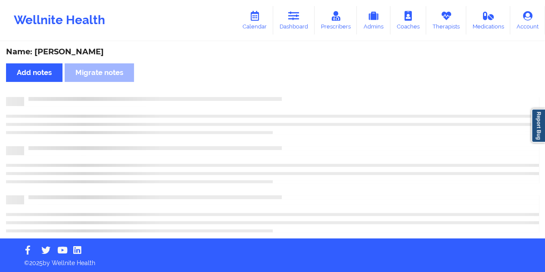
click at [66, 49] on div "Name: Stacy Rowan" at bounding box center [272, 52] width 533 height 10
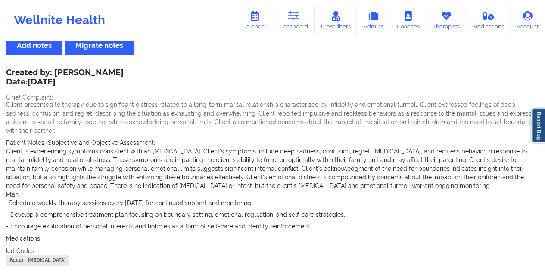
scroll to position [27, 0]
click at [295, 29] on link "Dashboard" at bounding box center [293, 20] width 41 height 28
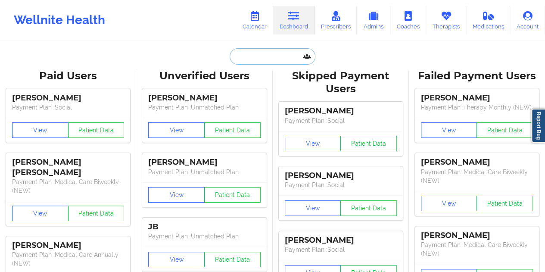
click at [233, 61] on input "text" at bounding box center [272, 56] width 85 height 16
paste input "eiacono@gmail.com"
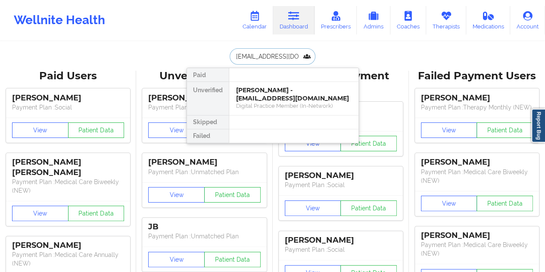
type input "eiacono@gmail.com"
click at [281, 105] on div "Erica Iacono - eiacono@gmail.com Digital Practice Member (In-Network)" at bounding box center [293, 98] width 129 height 33
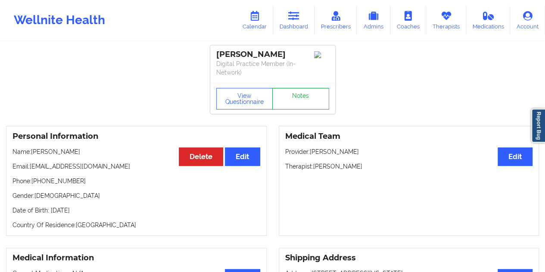
click at [299, 103] on link "Notes" at bounding box center [300, 99] width 57 height 22
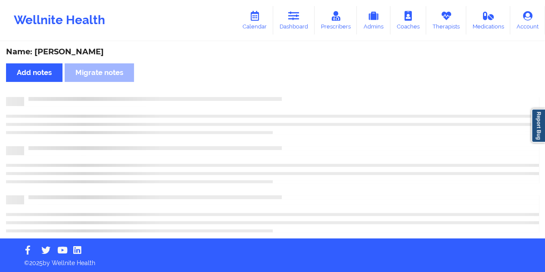
click at [66, 54] on div "Name: Erica Iacono" at bounding box center [272, 52] width 533 height 10
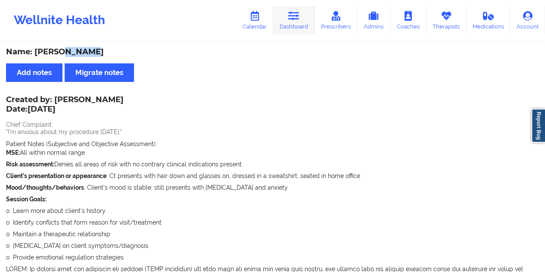
click at [297, 29] on link "Dashboard" at bounding box center [293, 20] width 41 height 28
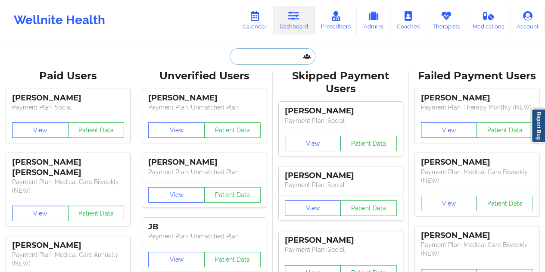
click at [259, 61] on input "text" at bounding box center [272, 56] width 85 height 16
paste input "elainetsevis@gmail.com"
type input "elainetsevis@gmail.com"
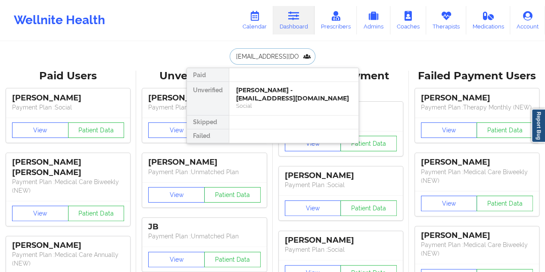
click at [272, 96] on div "Elaine Tsevis - elainetsevis@gmail.com" at bounding box center [294, 94] width 116 height 16
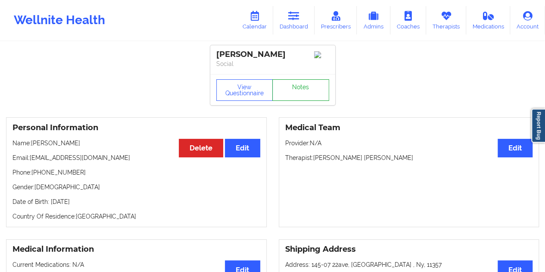
click at [303, 91] on link "Notes" at bounding box center [300, 90] width 57 height 22
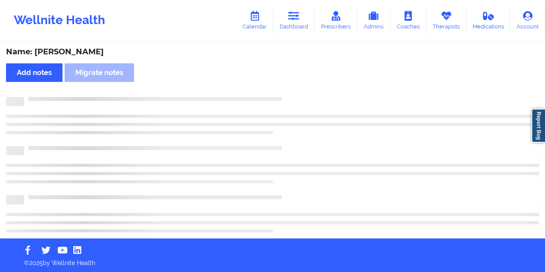
click at [72, 52] on div "Name: Elaine Tsevis" at bounding box center [272, 52] width 533 height 10
click at [72, 51] on div "Name: Elaine Tsevis" at bounding box center [272, 52] width 533 height 10
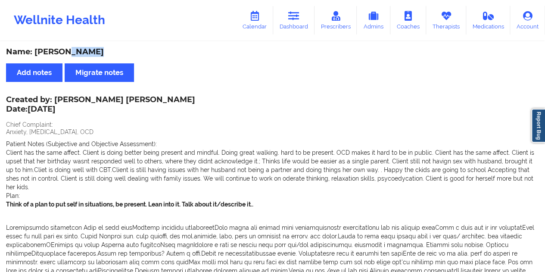
drag, startPoint x: 304, startPoint y: 22, endPoint x: 297, endPoint y: 37, distance: 17.0
click at [304, 22] on link "Dashboard" at bounding box center [293, 20] width 41 height 28
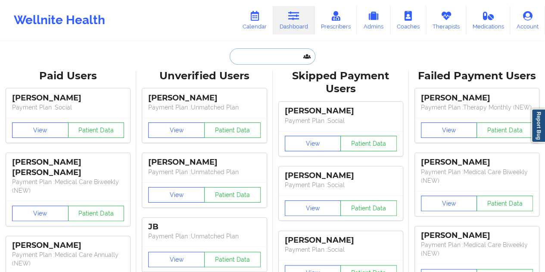
click at [262, 57] on input "text" at bounding box center [272, 56] width 85 height 16
paste input "erickaguirre677@gmail.com"
type input "erickaguirre677@gmail.com"
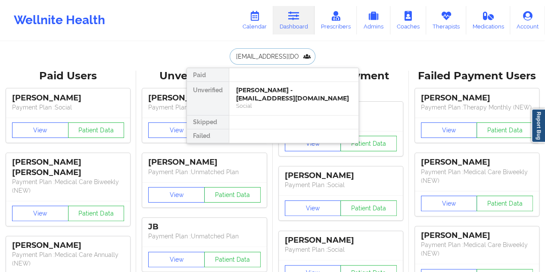
scroll to position [0, 8]
click at [277, 97] on div "Erick Aguirre Cantu - erickaguirre677@gmail.com" at bounding box center [294, 94] width 116 height 16
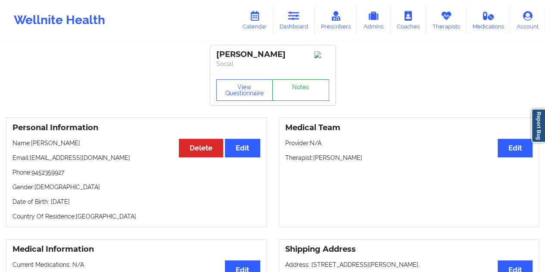
click at [312, 98] on link "Notes" at bounding box center [300, 90] width 57 height 22
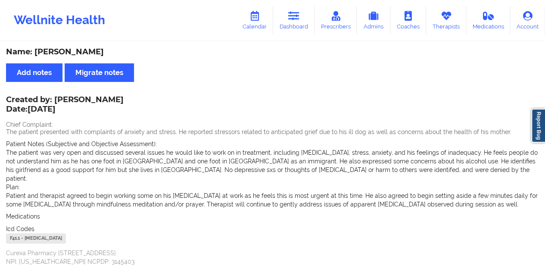
drag, startPoint x: 96, startPoint y: 101, endPoint x: 57, endPoint y: 99, distance: 39.3
click at [56, 99] on div "Created by: Kim Willis Date: 10/8/2025 Chief Complaint: The patient presented w…" at bounding box center [272, 181] width 533 height 169
click at [56, 100] on div "Created by: Kim Willis Date: 10/8/2025" at bounding box center [65, 105] width 118 height 20
click at [60, 99] on div "Created by: Kim Willis Date: 10/8/2025" at bounding box center [65, 105] width 118 height 20
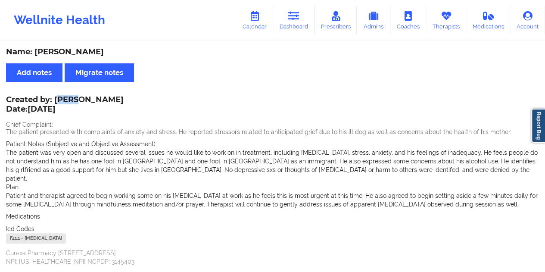
drag, startPoint x: 57, startPoint y: 99, endPoint x: 82, endPoint y: 100, distance: 24.6
click at [82, 100] on div "Created by: Kim Willis Date: 10/8/2025" at bounding box center [65, 105] width 118 height 20
drag, startPoint x: 54, startPoint y: 98, endPoint x: 94, endPoint y: 98, distance: 39.2
click at [94, 98] on div "Created by: Kim Willis Date: 10/8/2025" at bounding box center [65, 105] width 118 height 20
click at [294, 20] on icon at bounding box center [293, 15] width 11 height 9
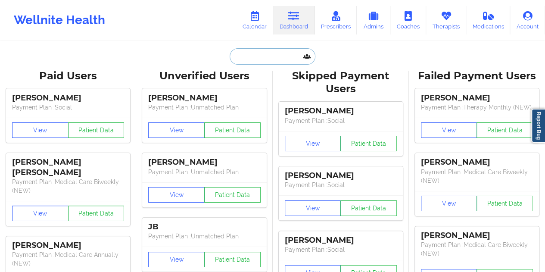
click at [269, 53] on input "text" at bounding box center [272, 56] width 85 height 16
paste input "eszaras@gmail.com"
type input "eszaras@gmail.com"
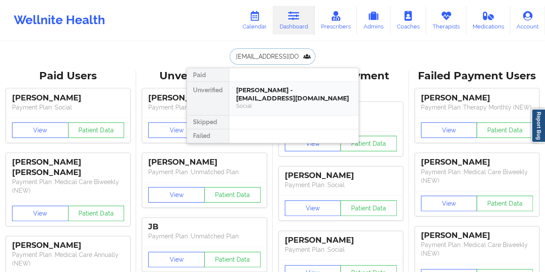
click at [268, 102] on div "Social" at bounding box center [294, 105] width 116 height 7
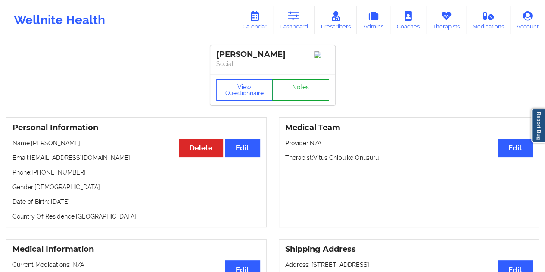
click at [302, 95] on link "Notes" at bounding box center [300, 90] width 57 height 22
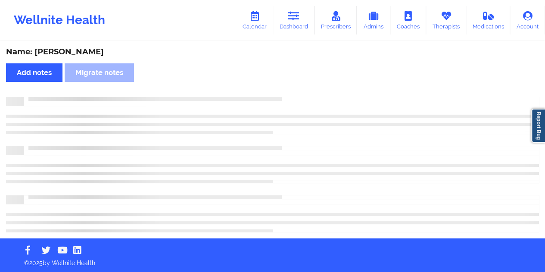
click at [71, 47] on div "Name: Eric Szaras" at bounding box center [272, 52] width 533 height 10
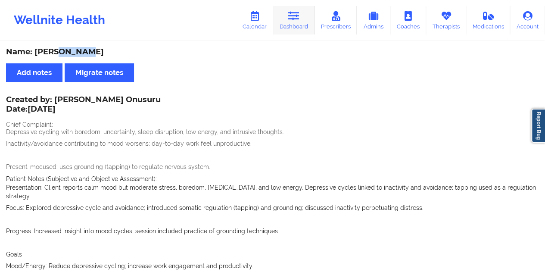
click at [306, 23] on link "Dashboard" at bounding box center [293, 20] width 41 height 28
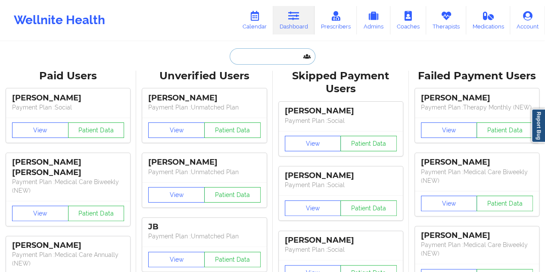
click at [248, 54] on input "text" at bounding box center [272, 56] width 85 height 16
paste input "faustoestevez1988@gmail.com"
type input "faustoestevez1988@gmail.com"
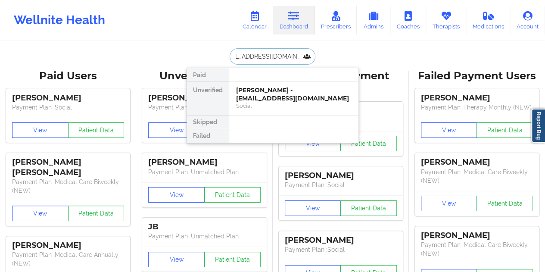
click at [264, 94] on div "Fausto Estevez - faustoestevez1988@gmail.com" at bounding box center [294, 94] width 116 height 16
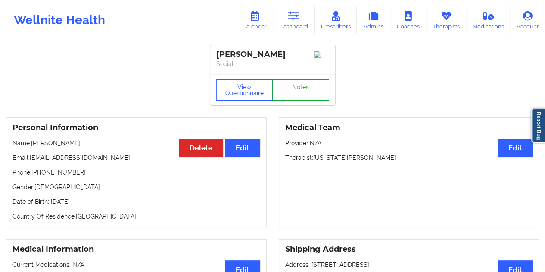
click at [298, 88] on link "Notes" at bounding box center [300, 90] width 57 height 22
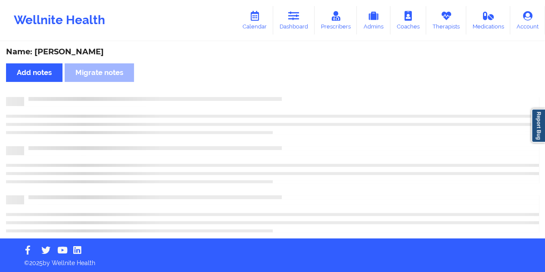
click at [82, 53] on div "Name: Fausto Estevez" at bounding box center [272, 52] width 533 height 10
click at [82, 52] on div "Name: Fausto Estevez" at bounding box center [272, 52] width 533 height 10
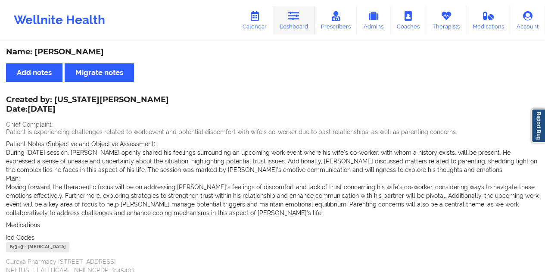
click at [307, 20] on link "Dashboard" at bounding box center [293, 20] width 41 height 28
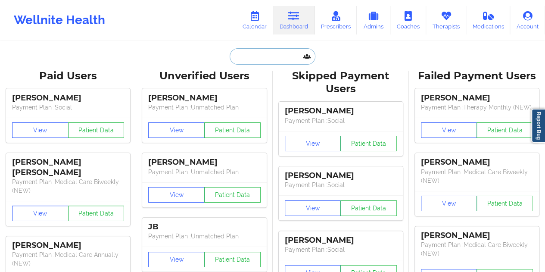
click at [263, 59] on input "text" at bounding box center [272, 56] width 85 height 16
paste input "fmartins1998@gmail.com"
type input "fmartins1998@gmail.com"
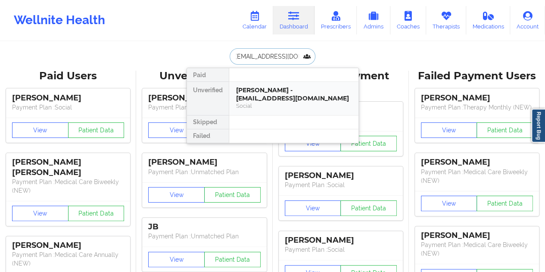
click at [270, 93] on div "Fabian Martin - fmartins1998@gmail.com" at bounding box center [294, 94] width 116 height 16
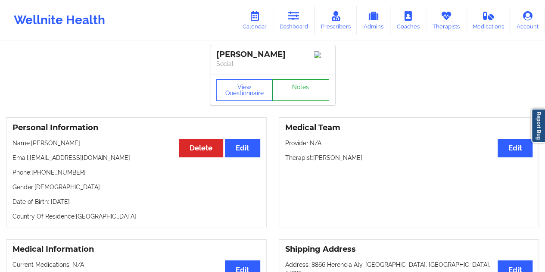
click at [297, 93] on link "Notes" at bounding box center [300, 90] width 57 height 22
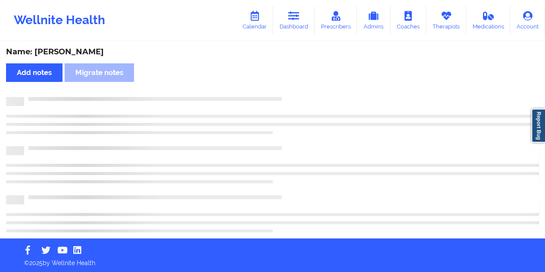
click at [75, 51] on div "Name: Fabian Martin" at bounding box center [272, 52] width 533 height 10
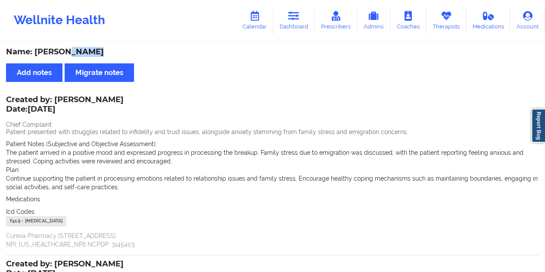
click at [75, 51] on div "Name: Fabian Martin" at bounding box center [272, 52] width 533 height 10
click at [297, 21] on link "Dashboard" at bounding box center [293, 20] width 41 height 28
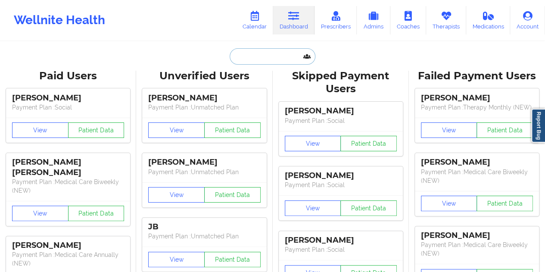
click at [264, 53] on input "text" at bounding box center [272, 56] width 85 height 16
paste input "george.f.nasta@gmail.com"
type input "george.f.nasta@gmail.com"
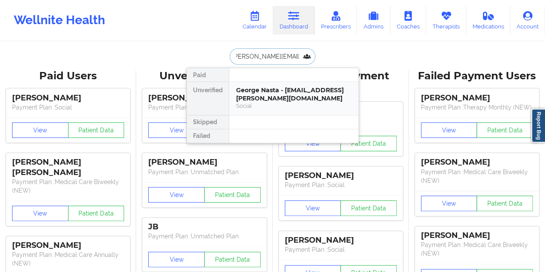
click at [281, 87] on div "George Nasta - george.f.nasta@gmail.com" at bounding box center [294, 94] width 116 height 16
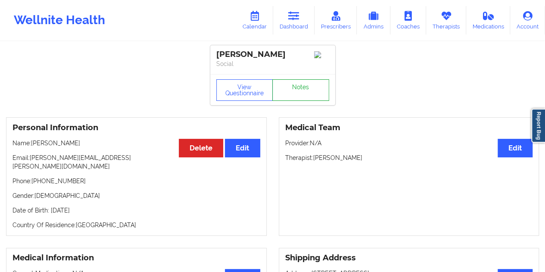
click at [305, 93] on link "Notes" at bounding box center [300, 90] width 57 height 22
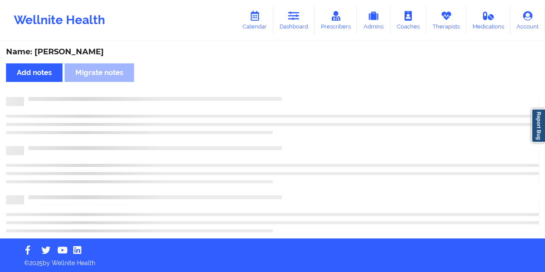
click at [81, 54] on div "Name: George Nasta" at bounding box center [272, 52] width 533 height 10
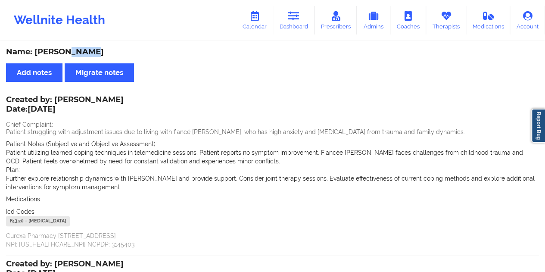
drag, startPoint x: 307, startPoint y: 26, endPoint x: 304, endPoint y: 35, distance: 9.3
click at [307, 26] on link "Dashboard" at bounding box center [293, 20] width 41 height 28
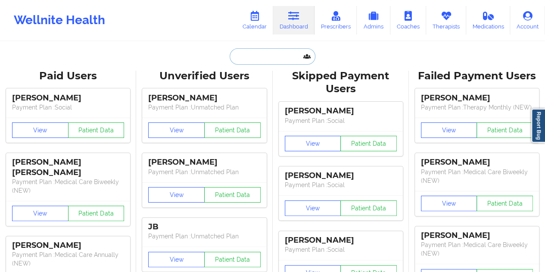
drag, startPoint x: 262, startPoint y: 48, endPoint x: 267, endPoint y: 49, distance: 4.3
click at [263, 49] on input "text" at bounding box center [272, 56] width 85 height 16
paste input "glowsfl@aol.com"
type input "glowsfl@aol.com"
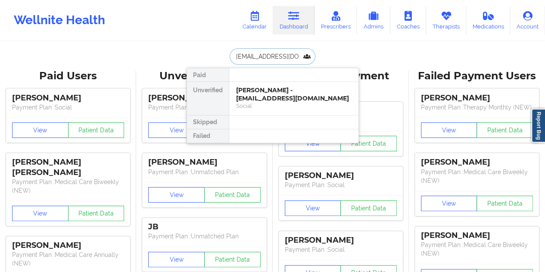
click at [268, 90] on div "Gary Ashland - glowsfl@aol.com" at bounding box center [294, 94] width 116 height 16
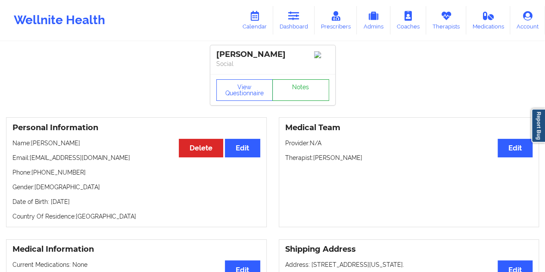
click at [294, 94] on link "Notes" at bounding box center [300, 90] width 57 height 22
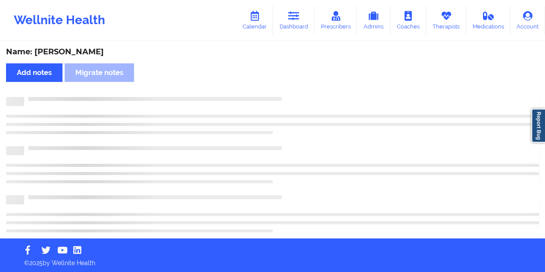
click at [72, 51] on div "Name: Gary Ashland" at bounding box center [272, 52] width 533 height 10
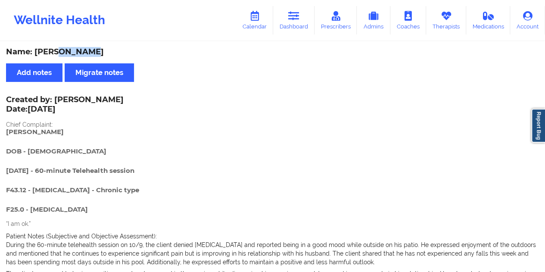
click at [297, 26] on link "Dashboard" at bounding box center [293, 20] width 41 height 28
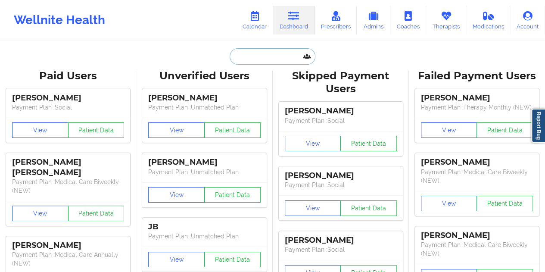
click at [263, 59] on input "text" at bounding box center [272, 56] width 85 height 16
paste input "gustavopino2@icloud.com"
type input "gustavopino2@icloud.com"
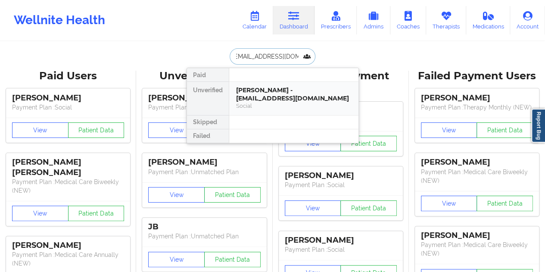
click at [275, 97] on div "Luis Gustavo Pino - gustavopino2@icloud.com" at bounding box center [294, 94] width 116 height 16
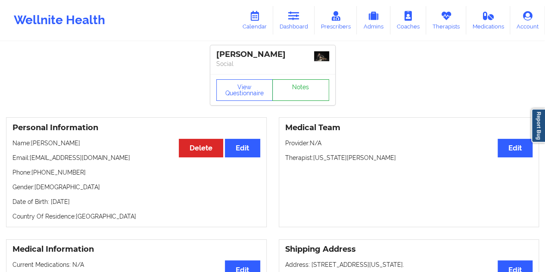
click at [304, 87] on link "Notes" at bounding box center [300, 90] width 57 height 22
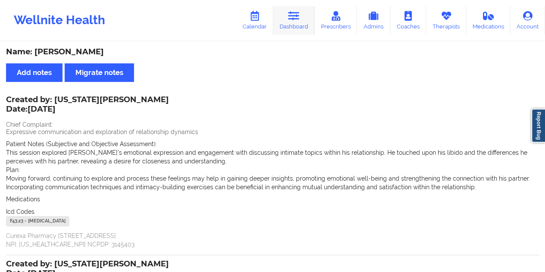
click at [310, 15] on link "Dashboard" at bounding box center [293, 20] width 41 height 28
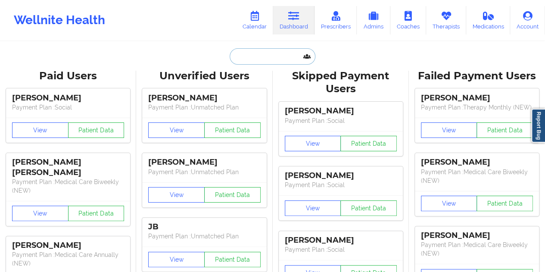
click at [266, 51] on input "text" at bounding box center [272, 56] width 85 height 16
paste input "holly.copens@gmail.com"
type input "holly.copens@gmail.com"
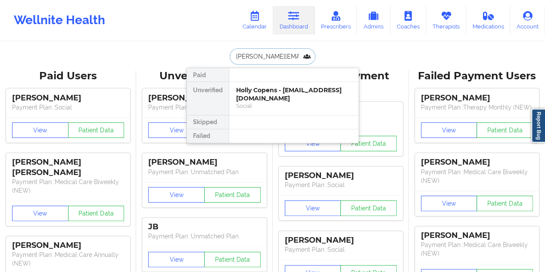
click at [277, 97] on div "Holly Copens - holly.copens@gmail.com" at bounding box center [294, 94] width 116 height 16
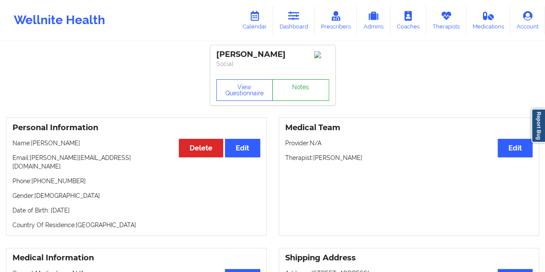
click at [300, 92] on link "Notes" at bounding box center [300, 90] width 57 height 22
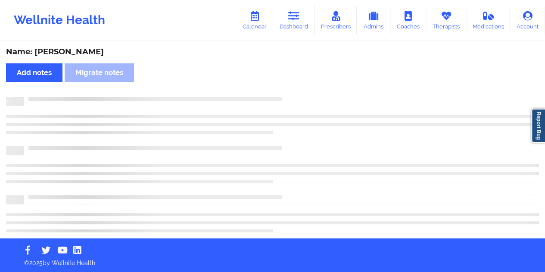
click at [74, 50] on div "Name: Holly Copens" at bounding box center [272, 52] width 533 height 10
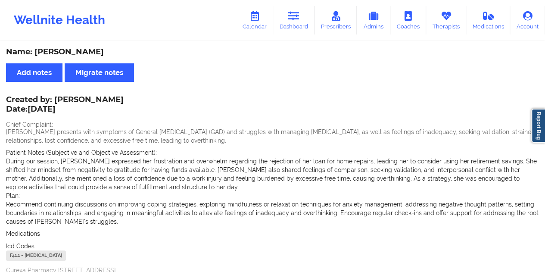
click at [296, 2] on div "Wellnite Health Calendar Dashboard Prescribers Admins Coaches Therapists Medica…" at bounding box center [272, 20] width 545 height 41
click at [299, 23] on link "Dashboard" at bounding box center [293, 20] width 41 height 28
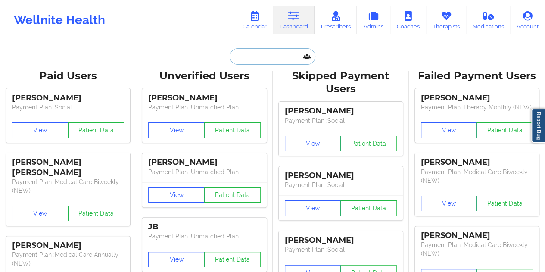
click at [266, 57] on input "text" at bounding box center [272, 56] width 85 height 16
paste input "ieshaneal07@gmail.com"
type input "ieshaneal07@gmail.com"
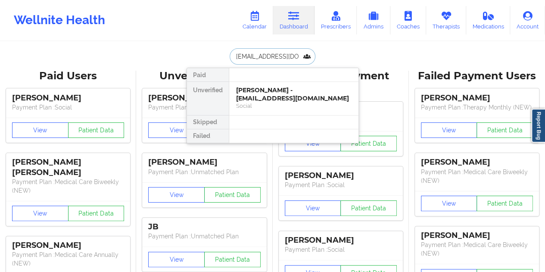
click at [274, 102] on div "Social" at bounding box center [294, 105] width 116 height 7
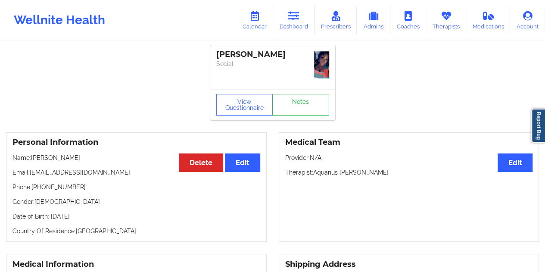
click at [298, 100] on div "View Questionnaire Notes" at bounding box center [272, 104] width 125 height 31
click at [293, 85] on div "Iesha Neal Social" at bounding box center [272, 67] width 125 height 44
click at [298, 103] on link "Notes" at bounding box center [300, 105] width 57 height 22
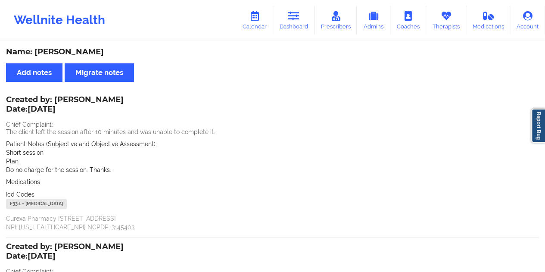
click at [72, 53] on div "Name: Iesha Neal" at bounding box center [272, 52] width 533 height 10
click at [288, 28] on link "Dashboard" at bounding box center [293, 20] width 41 height 28
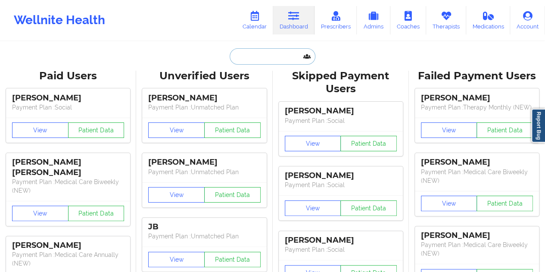
click at [259, 58] on input "text" at bounding box center [272, 56] width 85 height 16
paste input "jacobo.robins@gmail.com"
type input "jacobo.robins@gmail.com"
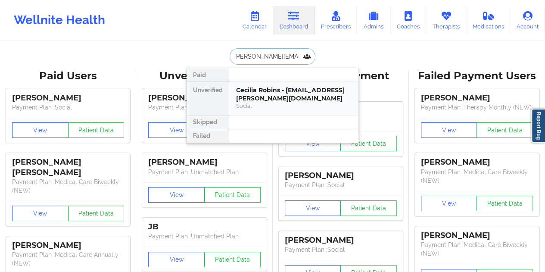
click at [261, 97] on div "Cecilia Robins - jacobo.robins@gmail.com" at bounding box center [294, 94] width 116 height 16
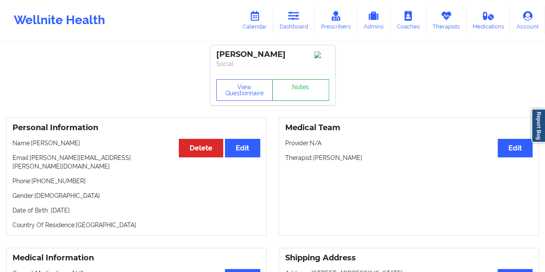
click at [296, 92] on link "Notes" at bounding box center [300, 90] width 57 height 22
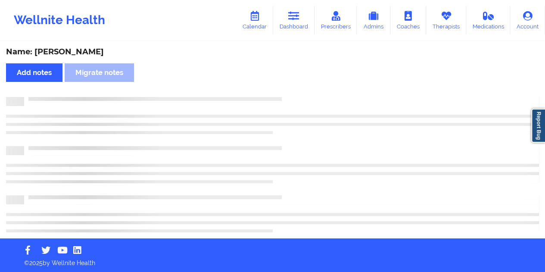
click at [68, 50] on div "Name: Cecilia Robins" at bounding box center [272, 52] width 533 height 10
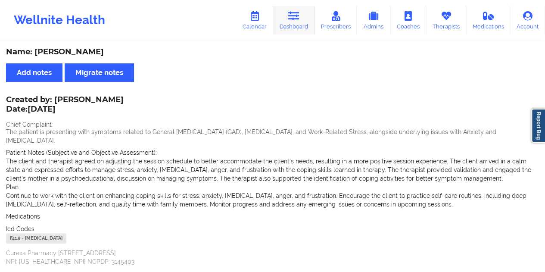
click at [297, 18] on icon at bounding box center [293, 15] width 11 height 9
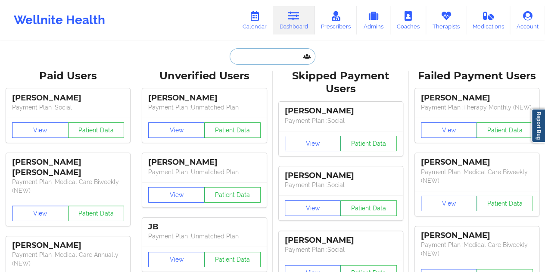
click at [252, 60] on input "text" at bounding box center [272, 56] width 85 height 16
paste input "jbautist1@gmail.com"
type input "jbautist1@gmail.com"
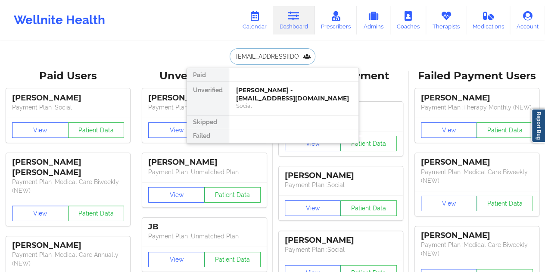
click at [275, 93] on div "Jonah Bautista - jbautist1@gmail.com" at bounding box center [294, 94] width 116 height 16
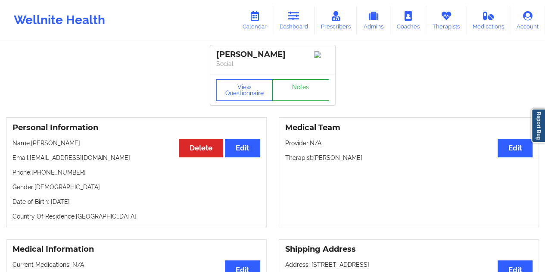
click at [299, 91] on link "Notes" at bounding box center [300, 90] width 57 height 22
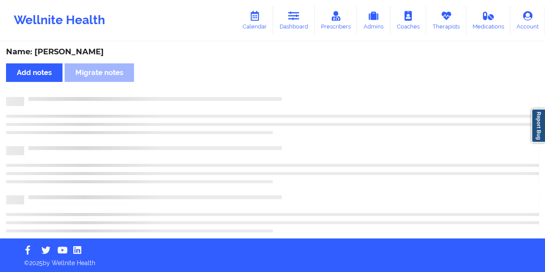
click at [90, 51] on div "Name: Jonah Bautista" at bounding box center [272, 52] width 533 height 10
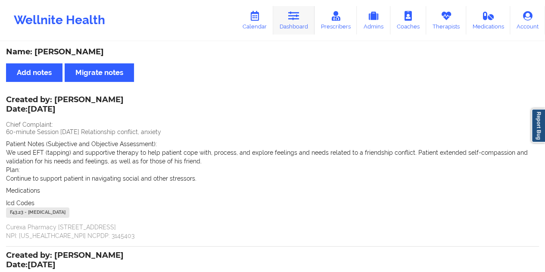
click at [293, 19] on icon at bounding box center [293, 15] width 11 height 9
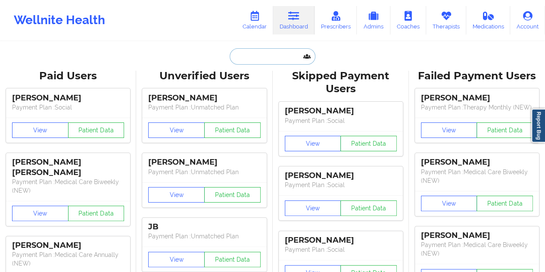
click at [259, 59] on input "text" at bounding box center [272, 56] width 85 height 16
paste input "jeanttu@gmail.com"
type input "jeanttu@gmail.com"
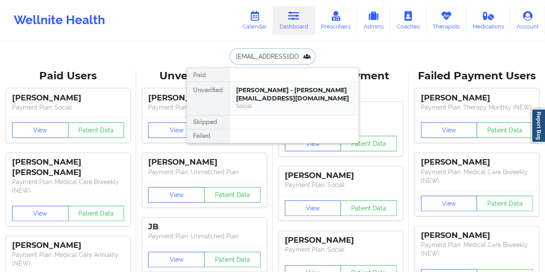
click at [280, 102] on div "Social" at bounding box center [294, 105] width 116 height 7
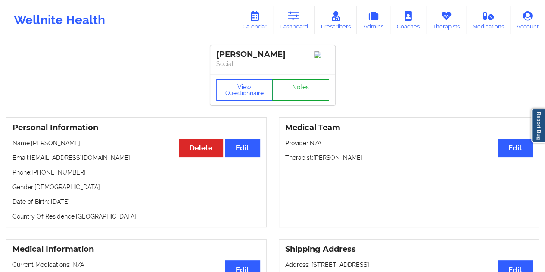
click at [298, 93] on link "Notes" at bounding box center [300, 90] width 57 height 22
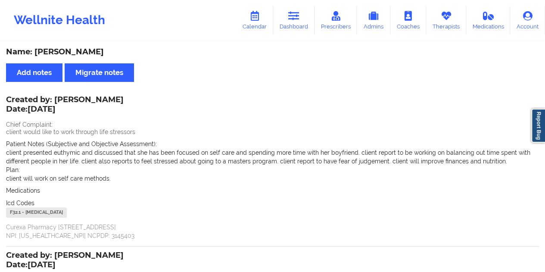
click at [85, 52] on div "Name: Michaelle Jean" at bounding box center [272, 52] width 533 height 10
click at [295, 25] on link "Dashboard" at bounding box center [293, 20] width 41 height 28
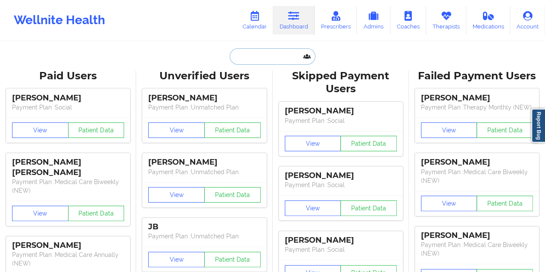
click at [284, 62] on input "text" at bounding box center [272, 56] width 85 height 16
paste input "jessicadur24@yahoo.com"
type input "jessicadur24@yahoo.com"
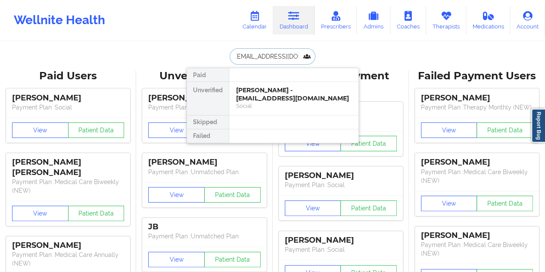
click at [275, 95] on div "Jessica Duran - jessicadur24@yahoo.com" at bounding box center [294, 94] width 116 height 16
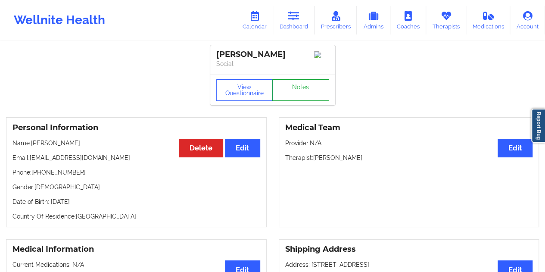
click at [294, 88] on link "Notes" at bounding box center [300, 90] width 57 height 22
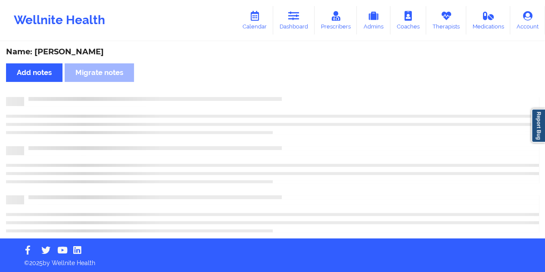
click at [76, 52] on div "Name: Jessica Duran" at bounding box center [272, 52] width 533 height 10
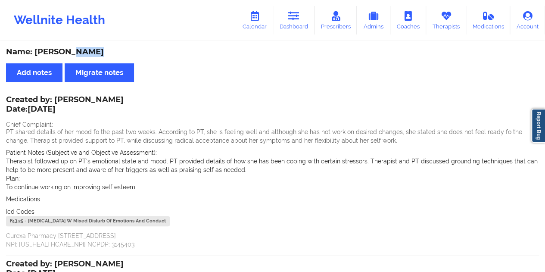
drag, startPoint x: 292, startPoint y: 34, endPoint x: 297, endPoint y: 37, distance: 6.1
click at [292, 34] on link "Dashboard" at bounding box center [293, 20] width 41 height 28
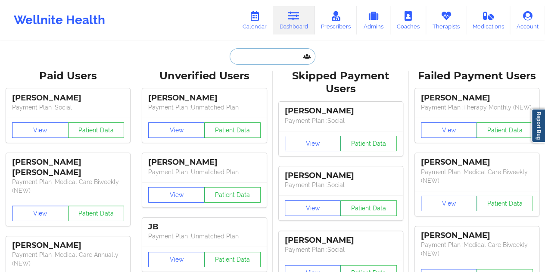
click at [273, 59] on input "text" at bounding box center [272, 56] width 85 height 16
paste input "jiragreen16@icloud.com"
type input "jiragreen16@icloud.com"
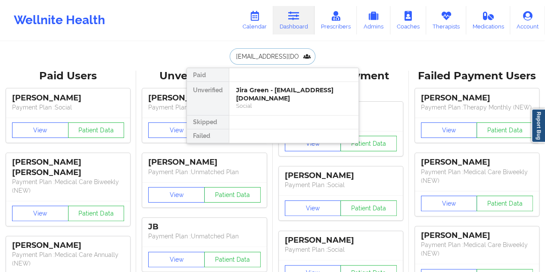
click at [265, 91] on div "Jira Green - jiragreen16@icloud.com" at bounding box center [294, 94] width 116 height 16
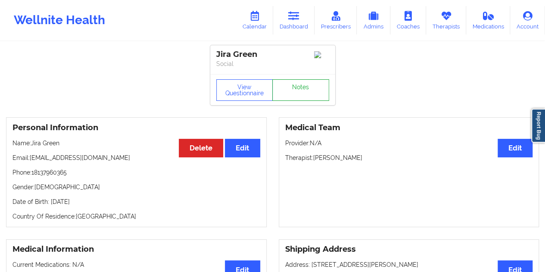
click at [299, 90] on link "Notes" at bounding box center [300, 90] width 57 height 22
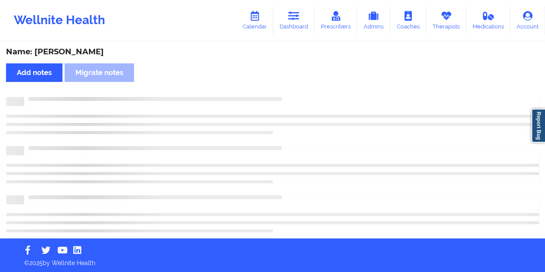
click at [61, 53] on div "Name: Jira Green" at bounding box center [272, 52] width 533 height 10
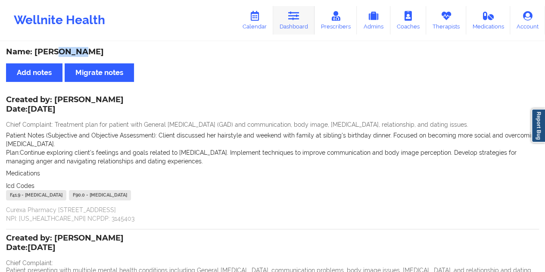
click at [300, 23] on link "Dashboard" at bounding box center [293, 20] width 41 height 28
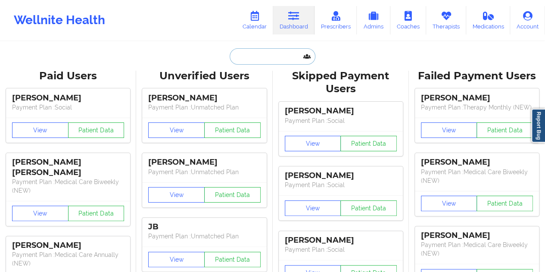
click at [278, 60] on input "text" at bounding box center [272, 56] width 85 height 16
paste input "johnsonsean2140@gmail.com"
type input "johnsonsean2140@gmail.com"
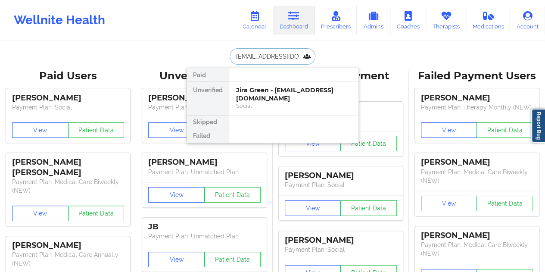
scroll to position [0, 13]
click at [262, 93] on div "Sean Johnson - johnsonsean2140@gmail.com" at bounding box center [294, 94] width 116 height 16
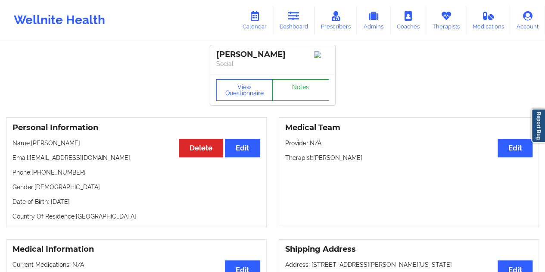
click at [297, 93] on link "Notes" at bounding box center [300, 90] width 57 height 22
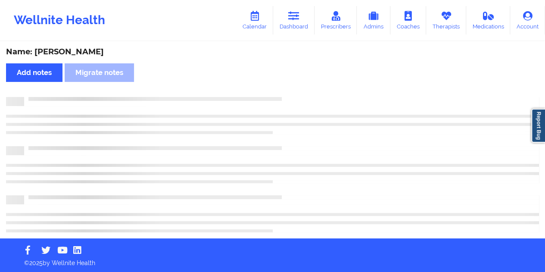
click at [76, 53] on div "Name: Sean Johnson" at bounding box center [272, 52] width 533 height 10
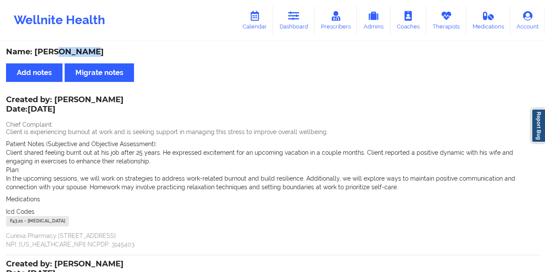
click at [77, 53] on div "Name: Sean Johnson" at bounding box center [272, 52] width 533 height 10
click at [298, 23] on link "Dashboard" at bounding box center [293, 20] width 41 height 28
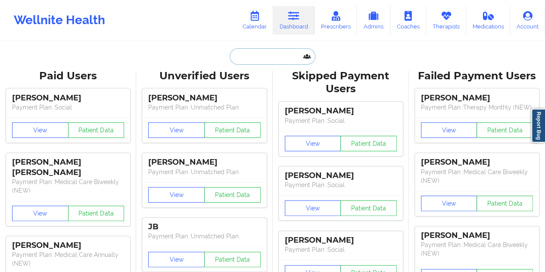
click at [259, 56] on input "text" at bounding box center [272, 56] width 85 height 16
paste input "djklieresq@gmail.com"
type input "djklieresq@gmail.com"
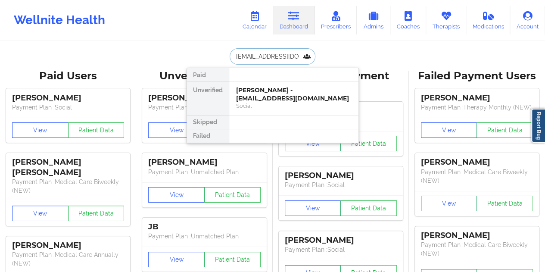
click at [269, 93] on div "Daniel Klier - djklieresq@gmail.com" at bounding box center [294, 94] width 116 height 16
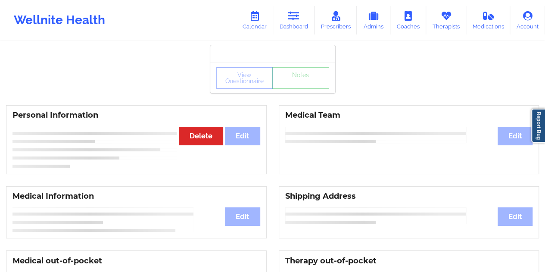
click at [294, 89] on div "View Questionnaire Notes" at bounding box center [272, 77] width 125 height 31
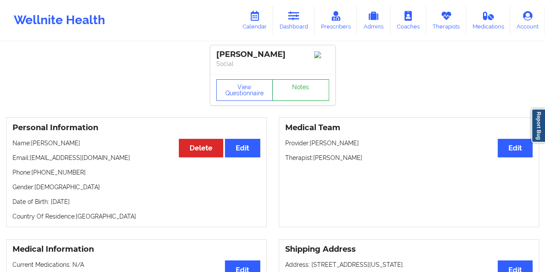
click at [292, 89] on link "Notes" at bounding box center [300, 90] width 57 height 22
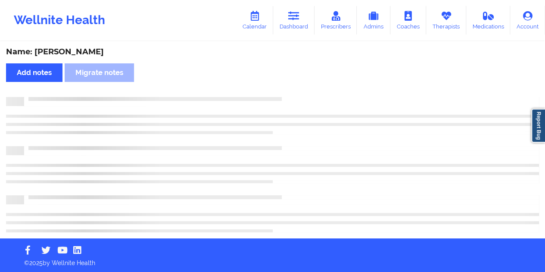
click at [66, 53] on div "Name: Daniel Klier" at bounding box center [272, 52] width 533 height 10
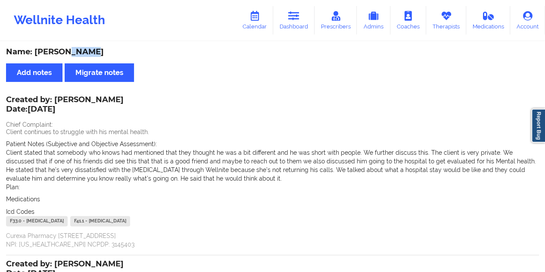
drag, startPoint x: 296, startPoint y: 29, endPoint x: 296, endPoint y: 34, distance: 5.6
click at [296, 29] on link "Dashboard" at bounding box center [293, 20] width 41 height 28
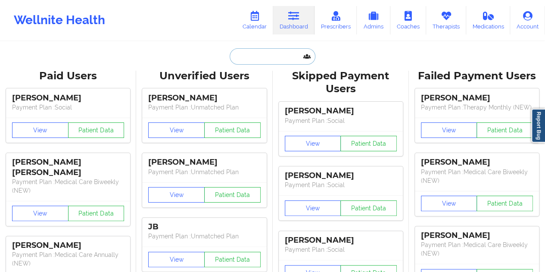
click at [272, 58] on input "text" at bounding box center [272, 56] width 85 height 16
paste input "joiagibble@gmail.com"
type input "joiagibble@gmail.com"
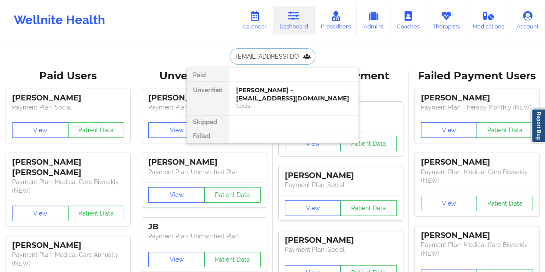
click at [269, 93] on div "Joia Gibble - joiagibble@gmail.com" at bounding box center [294, 94] width 116 height 16
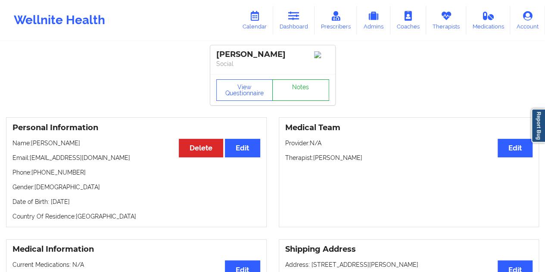
click at [299, 94] on link "Notes" at bounding box center [300, 90] width 57 height 22
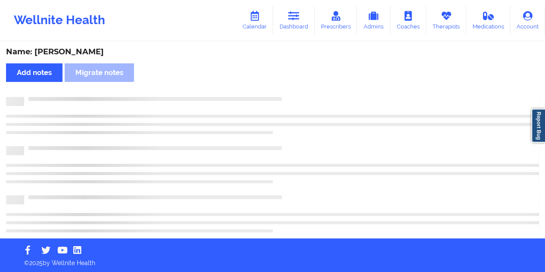
click at [73, 50] on div "Name: Joia Gibble" at bounding box center [272, 52] width 533 height 10
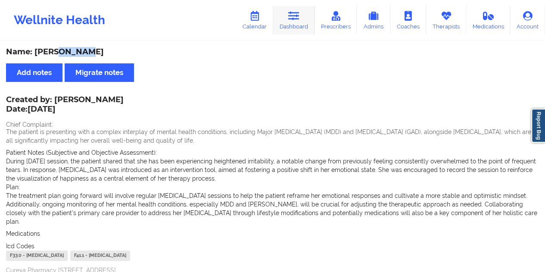
click at [306, 22] on link "Dashboard" at bounding box center [293, 20] width 41 height 28
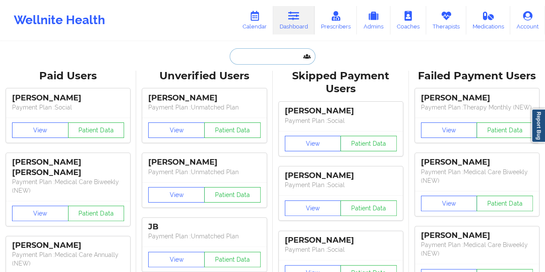
click at [261, 51] on input "text" at bounding box center [272, 56] width 85 height 16
paste input "josh97d182@gmail.com"
type input "josh97d182@gmail.com"
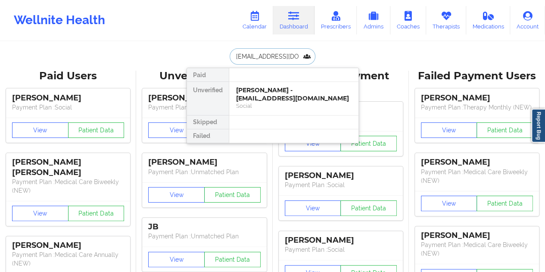
click at [280, 92] on div "Josh Dougherty - josh97d182@gmail.com" at bounding box center [294, 94] width 116 height 16
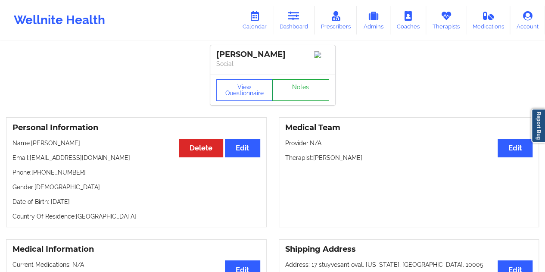
click at [301, 94] on link "Notes" at bounding box center [300, 90] width 57 height 22
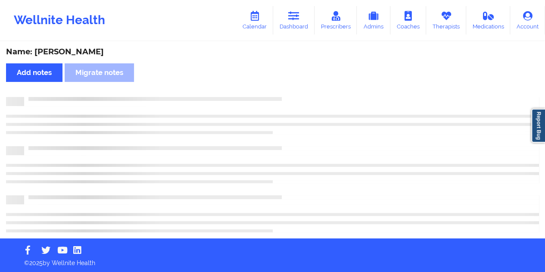
click at [77, 51] on div "Name: Josh Dougherty" at bounding box center [272, 52] width 533 height 10
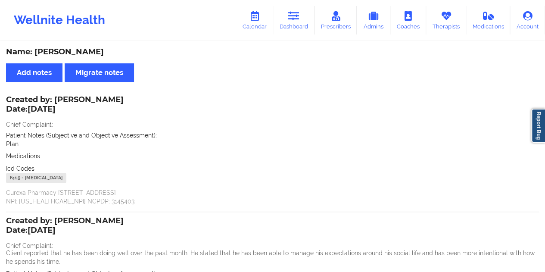
click at [297, 24] on link "Dashboard" at bounding box center [293, 20] width 41 height 28
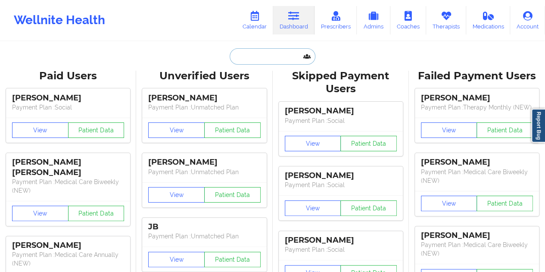
click at [248, 58] on input "text" at bounding box center [272, 56] width 85 height 16
paste input "juliemagnuson2@gmail.com"
type input "juliemagnuson2@gmail.com"
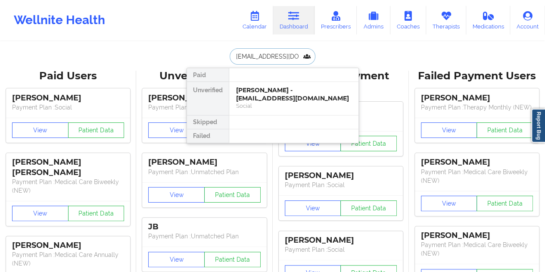
scroll to position [0, 9]
click at [277, 96] on div "Julie Magnuson - juliemagnuson2@gmail.com" at bounding box center [294, 94] width 116 height 16
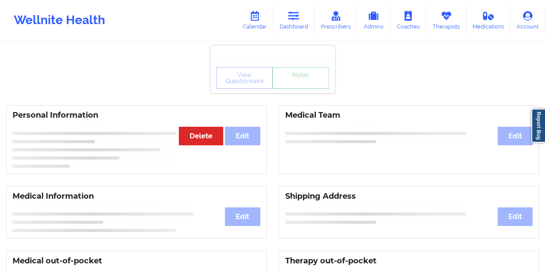
click at [292, 89] on link "Notes" at bounding box center [300, 78] width 57 height 22
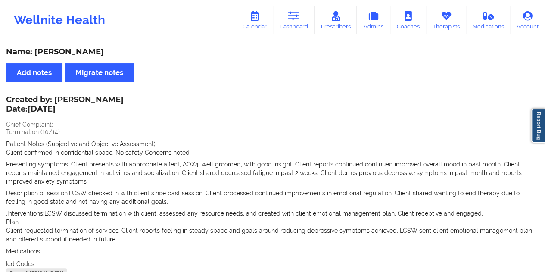
click at [87, 53] on div "Name: Julie Magnuson" at bounding box center [272, 52] width 533 height 10
drag, startPoint x: 102, startPoint y: 101, endPoint x: 66, endPoint y: 98, distance: 35.9
click at [66, 98] on div "Created by: Kellyn Roiko Date: 10/15/2025" at bounding box center [65, 105] width 118 height 20
drag, startPoint x: 104, startPoint y: 100, endPoint x: 55, endPoint y: 96, distance: 49.3
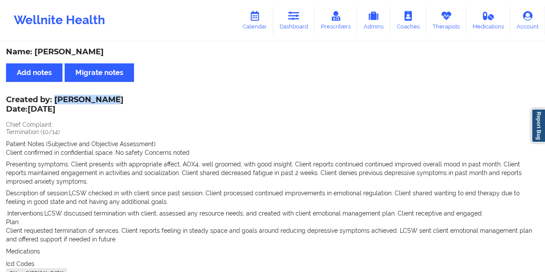
click at [55, 96] on div "Created by: Kellyn Roiko Date: 10/15/2025" at bounding box center [65, 105] width 118 height 20
click at [302, 16] on link "Dashboard" at bounding box center [293, 20] width 41 height 28
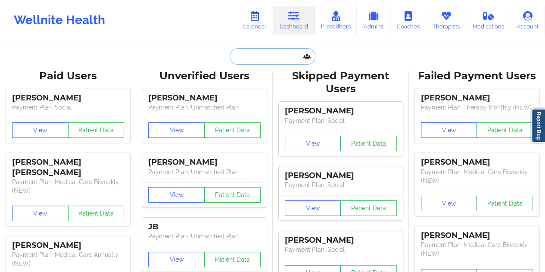
click at [276, 58] on input "text" at bounding box center [272, 56] width 85 height 16
paste input "k.ash@live.com"
type input "k.ash@live.com"
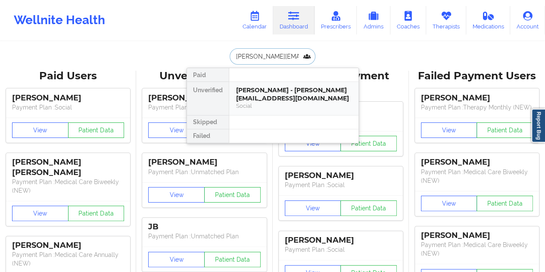
click at [261, 102] on div "Social" at bounding box center [294, 105] width 116 height 7
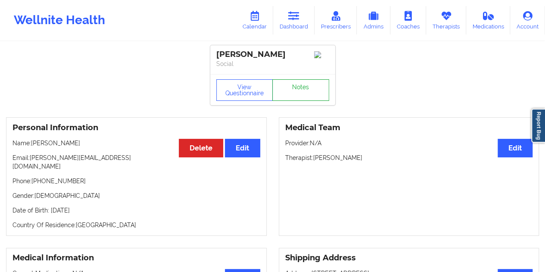
click at [289, 94] on link "Notes" at bounding box center [300, 90] width 57 height 22
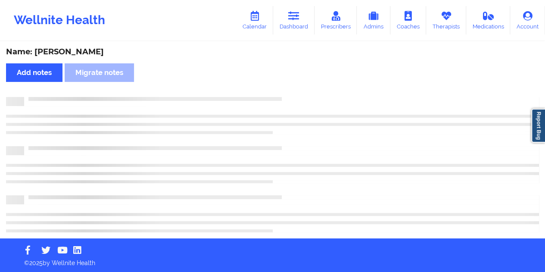
click at [84, 54] on div "Name: Kalie Feiertag" at bounding box center [272, 52] width 533 height 10
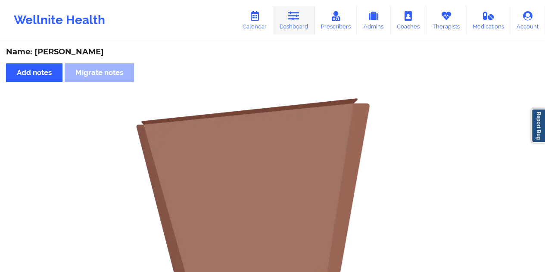
click at [291, 19] on icon at bounding box center [293, 15] width 11 height 9
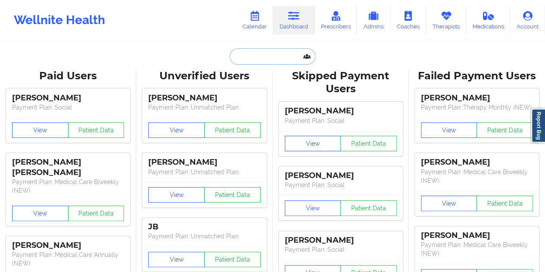
click at [264, 58] on input "text" at bounding box center [272, 56] width 85 height 16
paste input "kareemgor@gmail.com"
type input "kareemgor@gmail.com"
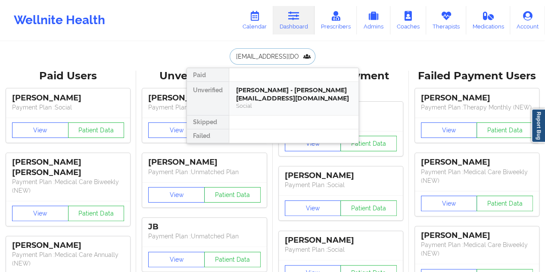
click at [273, 90] on div "Karim Gordon - kareemgor@gmail.com" at bounding box center [294, 94] width 116 height 16
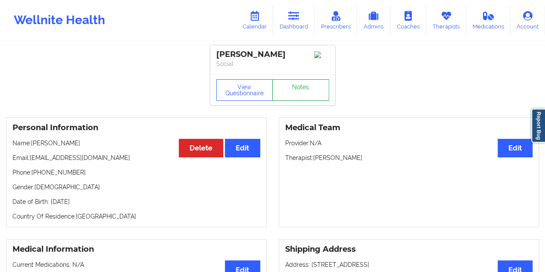
click at [297, 97] on link "Notes" at bounding box center [300, 90] width 57 height 22
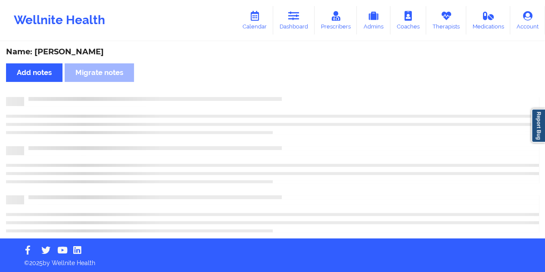
click at [84, 51] on div "Name: Karim Gordon" at bounding box center [272, 52] width 533 height 10
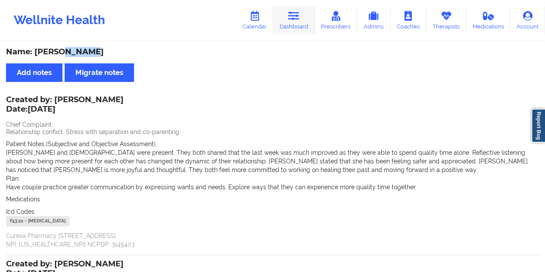
click at [290, 16] on icon at bounding box center [293, 15] width 11 height 9
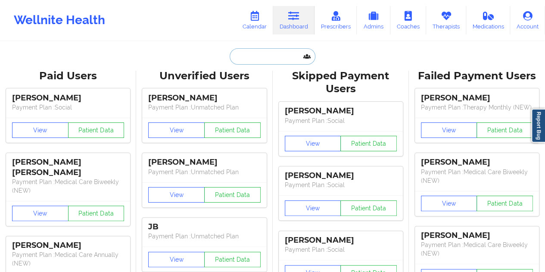
click at [279, 62] on input "text" at bounding box center [272, 56] width 85 height 16
paste input "karina17lea@gmail.com"
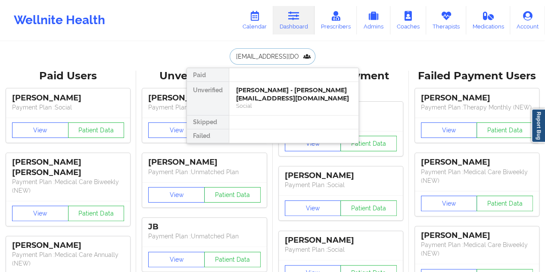
type input "karina17lea@gmail.com"
click at [267, 90] on div "karina andrusiv - karina17lea@gmail.com" at bounding box center [294, 94] width 116 height 16
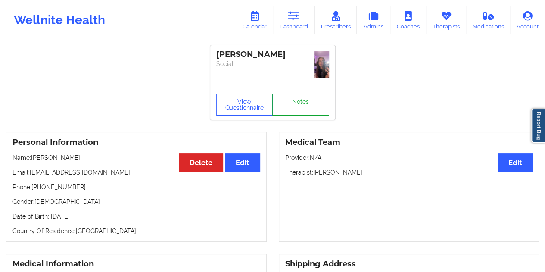
click at [295, 94] on link "Notes" at bounding box center [300, 105] width 57 height 22
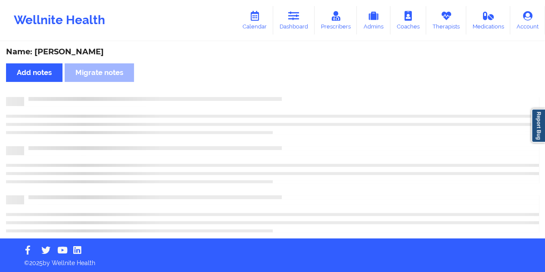
click at [91, 56] on div "Name: karina andrusiv" at bounding box center [272, 52] width 533 height 10
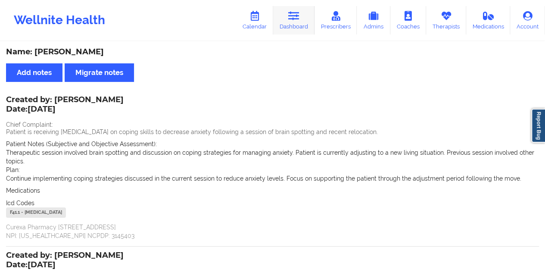
click at [298, 32] on link "Dashboard" at bounding box center [293, 20] width 41 height 28
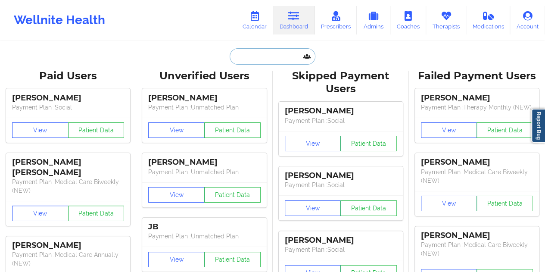
click at [269, 61] on input "text" at bounding box center [272, 56] width 85 height 16
paste input "katelomedicomarriott@gmail.com"
type input "katelomedicomarriott@gmail.com"
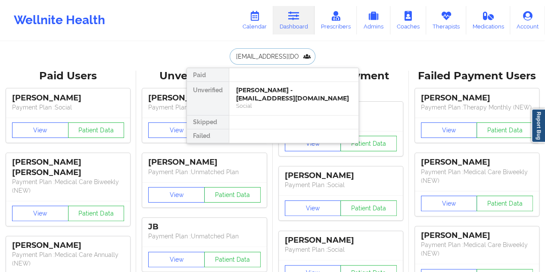
scroll to position [0, 25]
click at [276, 86] on div "Katherine Marriott - katelomedicomarriott@gmail.com" at bounding box center [294, 94] width 116 height 16
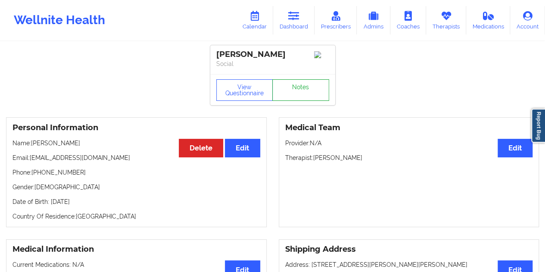
click at [306, 95] on link "Notes" at bounding box center [300, 90] width 57 height 22
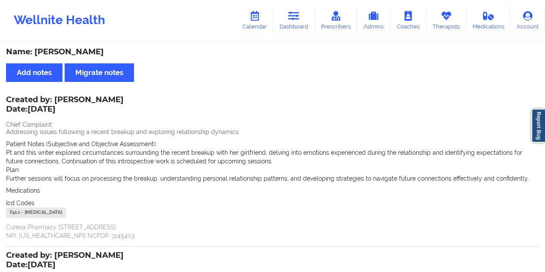
click at [94, 55] on div "Name: Katherine Marriott" at bounding box center [272, 52] width 533 height 10
click at [291, 16] on icon at bounding box center [293, 15] width 11 height 9
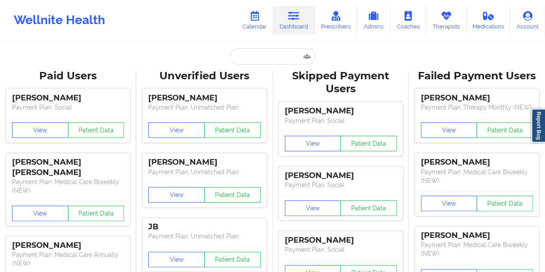
click at [250, 60] on input "text" at bounding box center [272, 56] width 85 height 16
paste input "kathleen.hurley18@yahoo.com"
type input "kathleen.hurley18@yahoo.com"
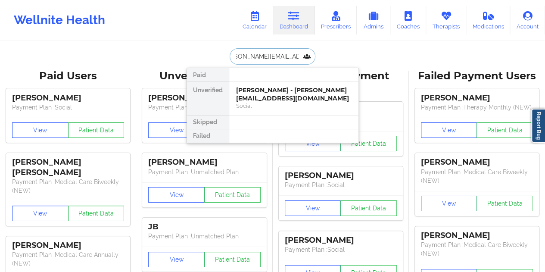
click at [276, 90] on div "Kathleen Hurley - kathleen.hurley18@yahoo.com" at bounding box center [294, 94] width 116 height 16
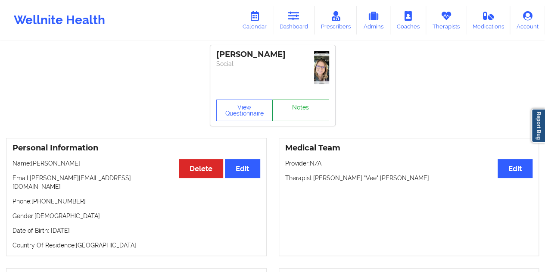
click at [300, 100] on link "Notes" at bounding box center [300, 111] width 57 height 22
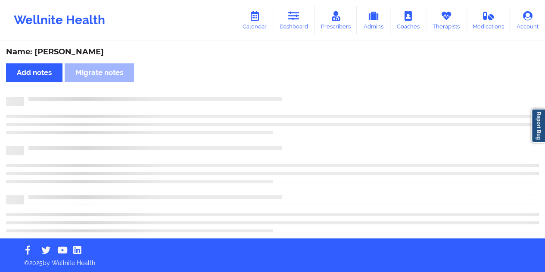
click at [85, 50] on div "Name: Kathleen Hurley" at bounding box center [272, 52] width 533 height 10
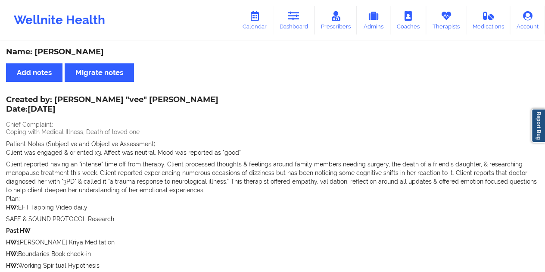
drag, startPoint x: 294, startPoint y: 13, endPoint x: 285, endPoint y: 38, distance: 26.4
click at [294, 13] on icon at bounding box center [293, 15] width 11 height 9
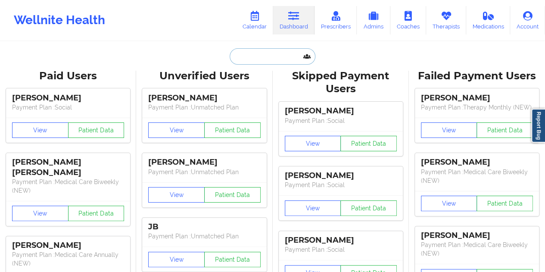
click at [257, 51] on input "text" at bounding box center [272, 56] width 85 height 16
paste input "kimberly@wagnertek.net"
type input "kimberly@wagnertek.net"
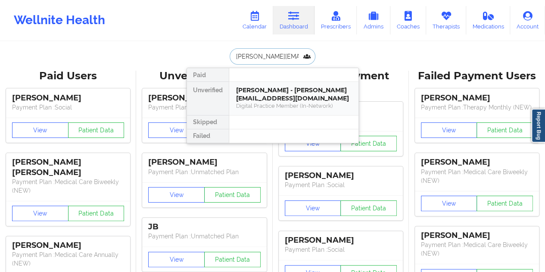
click at [272, 97] on div "Kimberly Wagner - kimberly@wagnertek.net" at bounding box center [294, 94] width 116 height 16
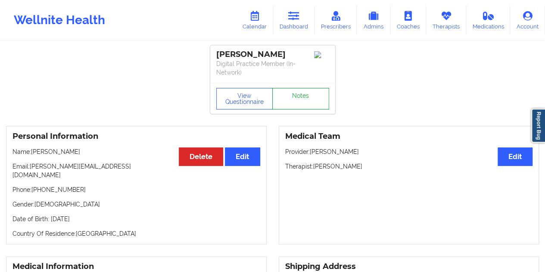
click at [298, 91] on link "Notes" at bounding box center [300, 99] width 57 height 22
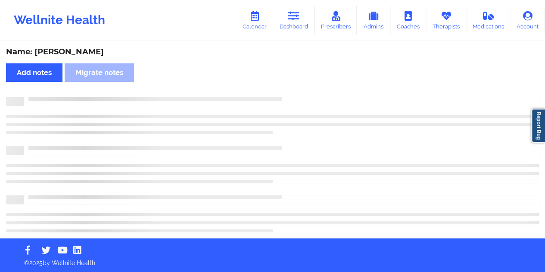
click at [98, 52] on div "Name: Kimberly Wagner" at bounding box center [272, 52] width 533 height 10
